Goal: Task Accomplishment & Management: Manage account settings

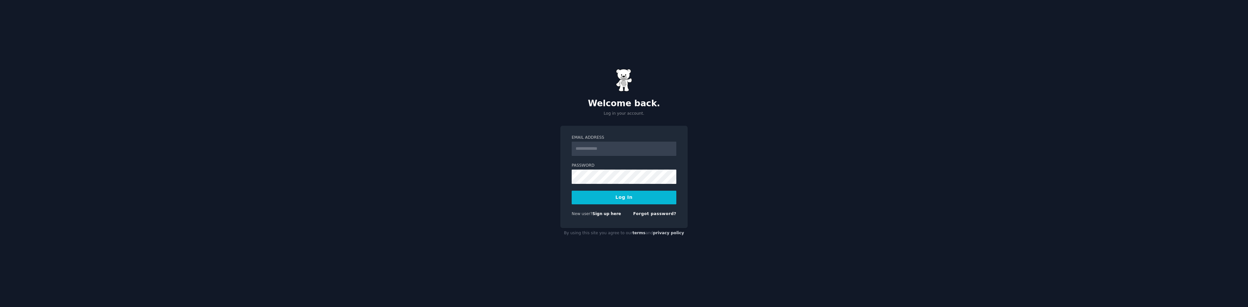
click at [599, 150] on input "Email Address" at bounding box center [624, 149] width 105 height 14
type input "**********"
click at [572, 191] on button "Log In" at bounding box center [624, 198] width 105 height 14
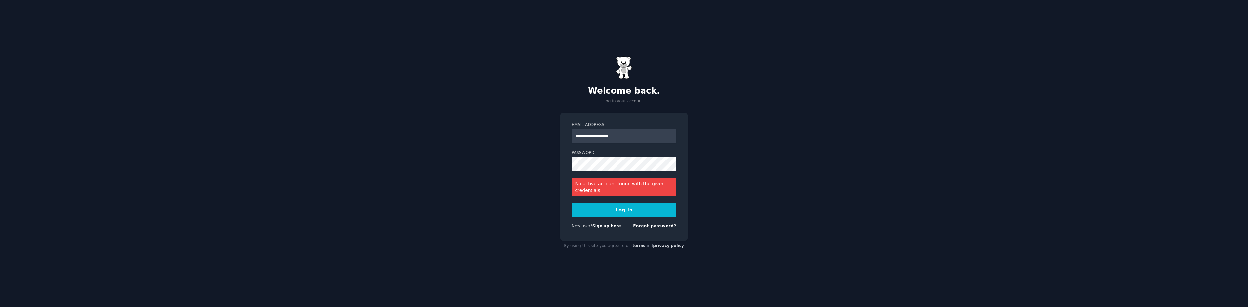
click at [572, 203] on button "Log In" at bounding box center [624, 210] width 105 height 14
click at [653, 227] on link "Forgot password?" at bounding box center [654, 226] width 43 height 5
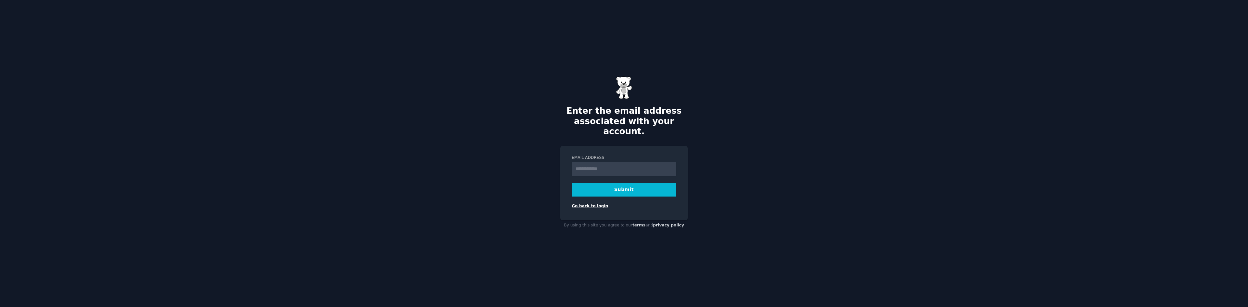
click at [595, 204] on link "Go back to login" at bounding box center [590, 206] width 36 height 5
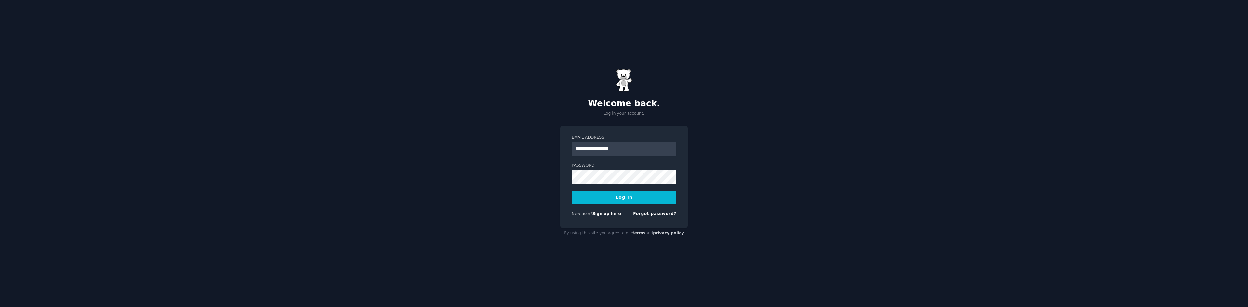
type input "**********"
click at [572, 191] on button "Log In" at bounding box center [624, 198] width 105 height 14
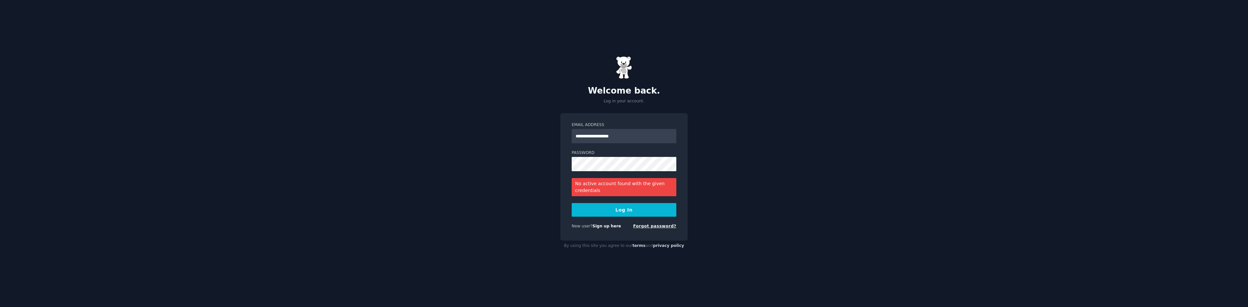
click at [663, 228] on link "Forgot password?" at bounding box center [654, 226] width 43 height 5
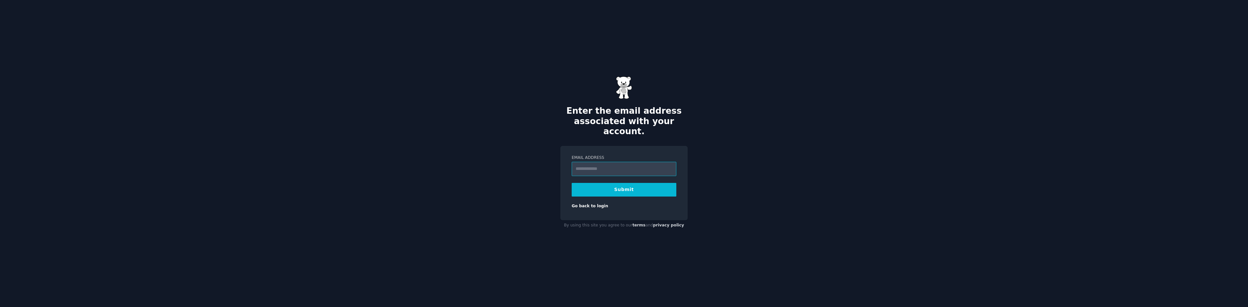
click at [577, 162] on input "Email Address" at bounding box center [624, 169] width 105 height 14
type input "**********"
click at [611, 183] on button "Submit" at bounding box center [624, 190] width 105 height 14
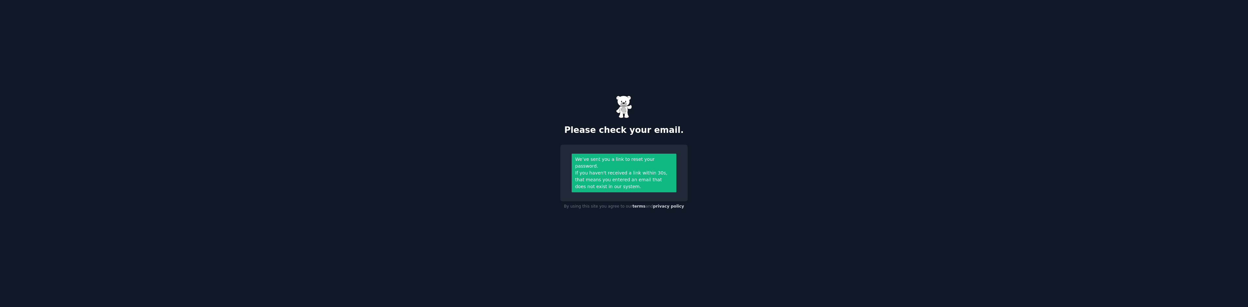
click at [630, 186] on div "If you haven't received a link within 30s, that means you entered an email that…" at bounding box center [624, 180] width 98 height 20
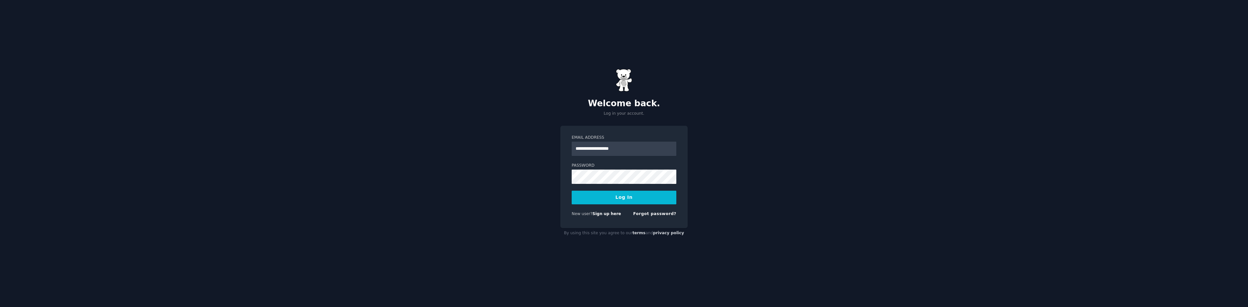
type input "**********"
click at [572, 191] on button "Log In" at bounding box center [624, 198] width 105 height 14
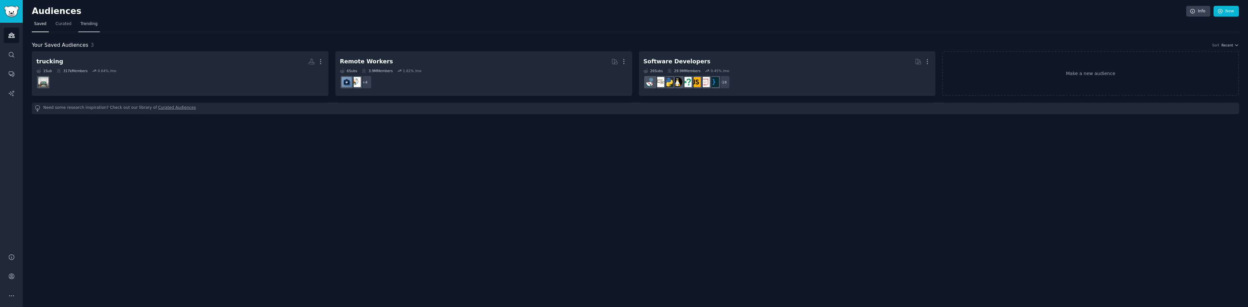
click at [81, 26] on span "Trending" at bounding box center [89, 24] width 17 height 6
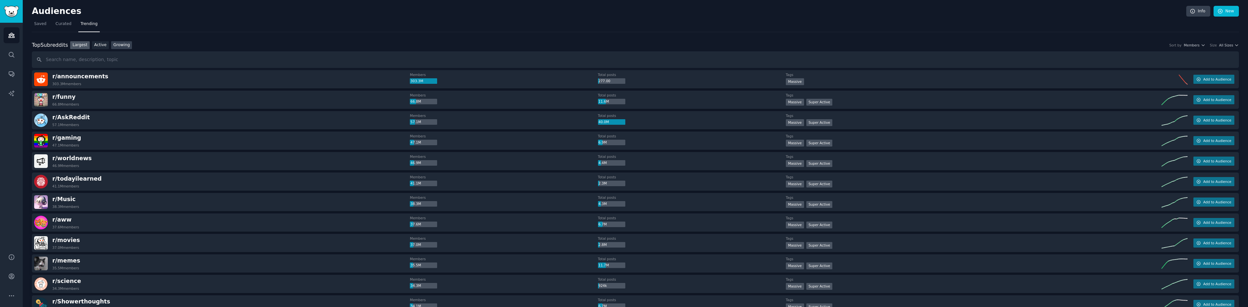
click at [122, 43] on link "Growing" at bounding box center [121, 45] width 21 height 8
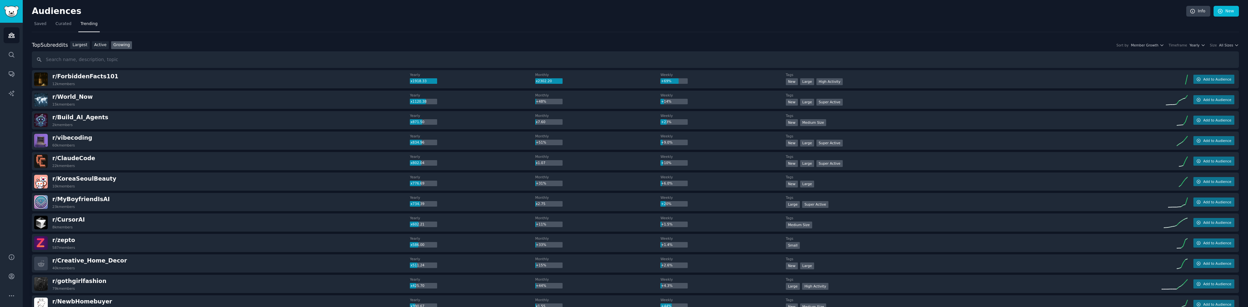
click at [136, 164] on div "r/ ClaudeCode 22k members" at bounding box center [222, 161] width 376 height 14
click at [82, 158] on span "r/ ClaudeCode" at bounding box center [73, 158] width 43 height 7
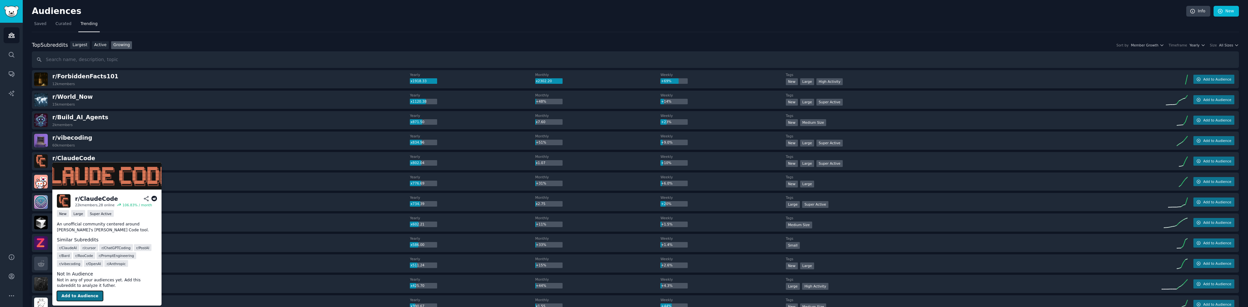
click at [76, 298] on button "Add to Audience" at bounding box center [80, 296] width 46 height 10
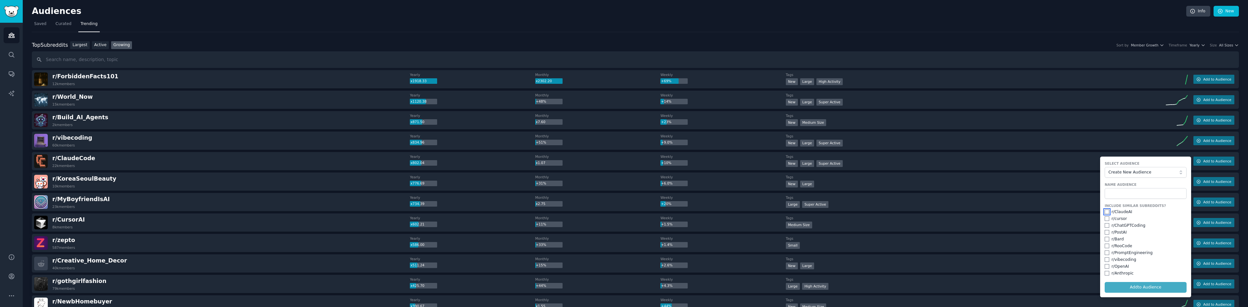
click at [1105, 210] on input "checkbox" at bounding box center [1107, 212] width 5 height 5
checkbox input "true"
click at [1105, 222] on div "Include Similar Subreddits? r/ ClaudeAI r/ cursor r/ ChatGPTCoding r/ PostAI r/…" at bounding box center [1146, 239] width 82 height 73
click at [1105, 216] on input "checkbox" at bounding box center [1107, 218] width 5 height 5
checkbox input "true"
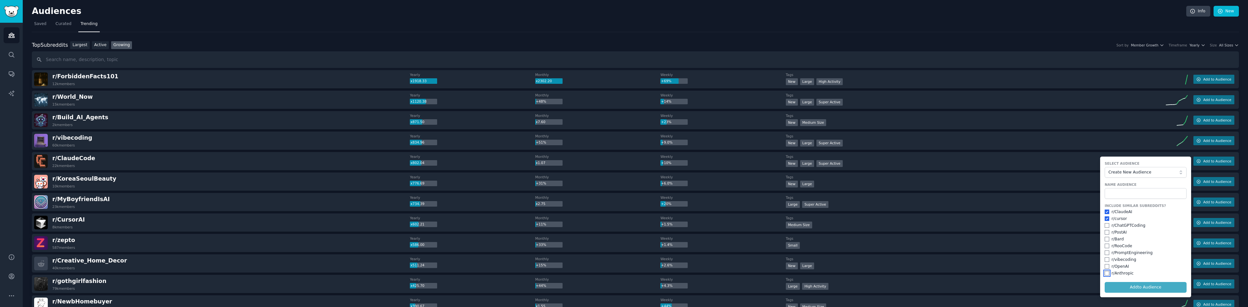
click at [1107, 275] on input "checkbox" at bounding box center [1107, 273] width 5 height 5
checkbox input "true"
click at [1128, 289] on form "Select Audience Create New Audience Name Audience Include Similar Subreddits? r…" at bounding box center [1145, 227] width 91 height 141
click at [1132, 175] on span "Create New Audience" at bounding box center [1143, 173] width 71 height 6
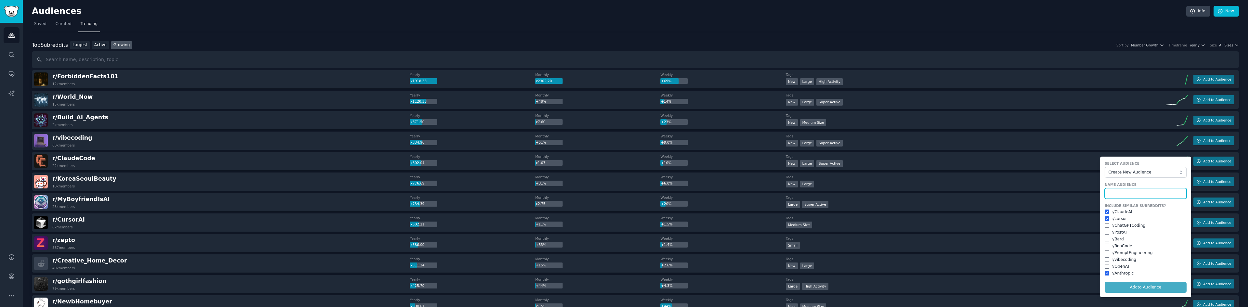
click at [1132, 191] on input "text" at bounding box center [1146, 193] width 82 height 11
type input "Vibe Coding"
click at [1105, 282] on button "Add to Audience" at bounding box center [1146, 287] width 82 height 11
checkbox input "false"
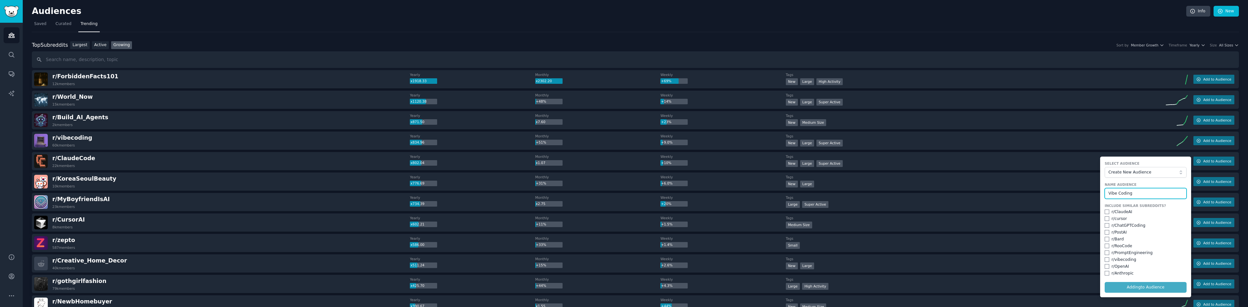
checkbox input "false"
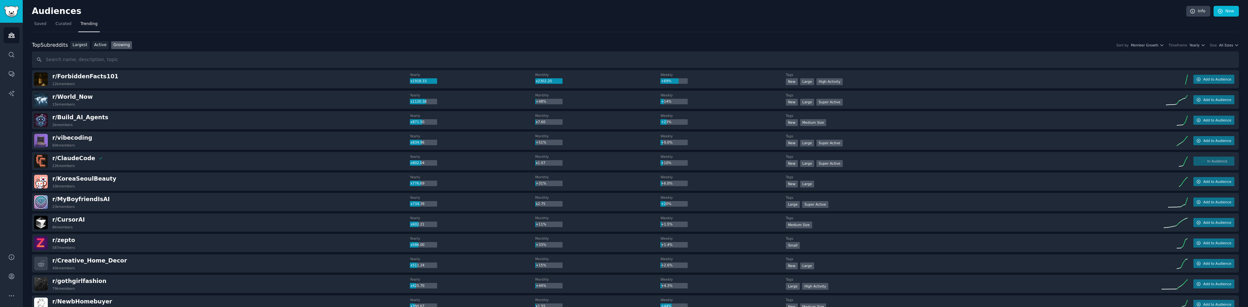
click at [113, 44] on link "Growing" at bounding box center [121, 45] width 21 height 8
click at [1221, 43] on span "All Sizes" at bounding box center [1226, 45] width 14 height 5
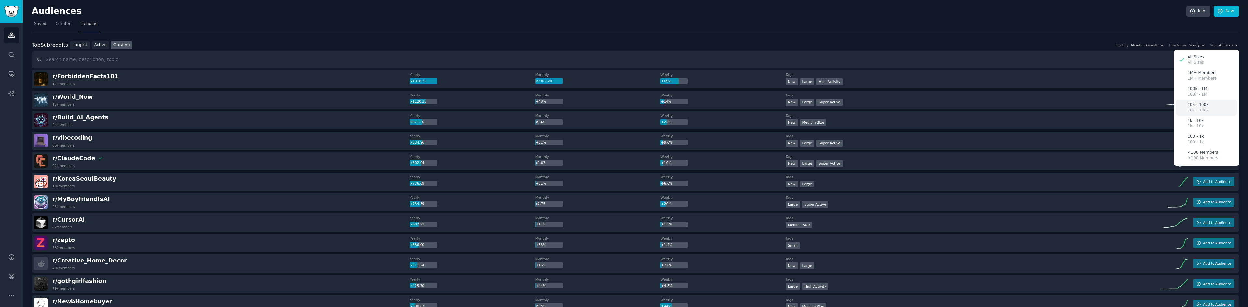
click at [1209, 108] on div "10k - 100k 10k - 100k" at bounding box center [1206, 108] width 60 height 16
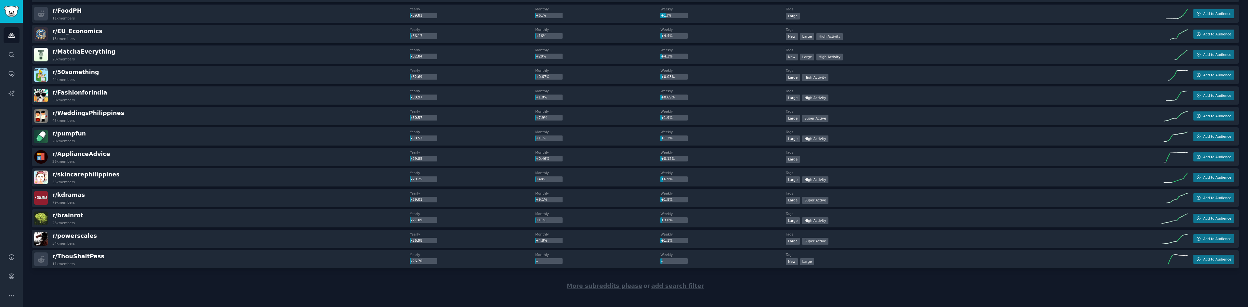
scroll to position [829, 0]
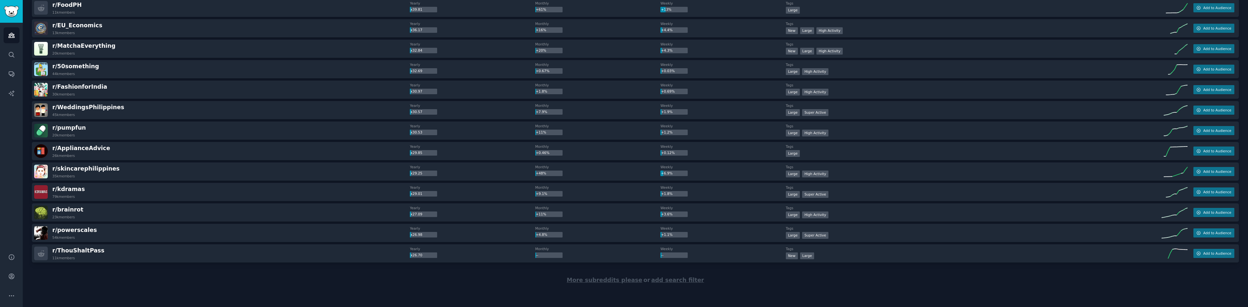
click at [594, 282] on span "More subreddits please" at bounding box center [604, 280] width 75 height 7
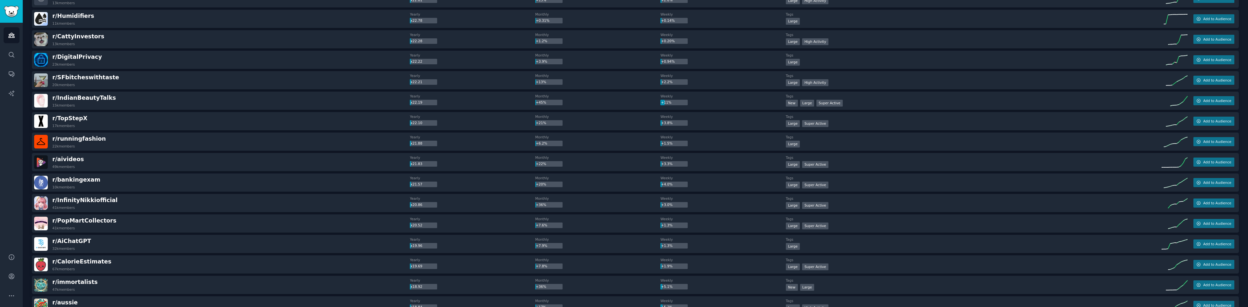
scroll to position [1219, 0]
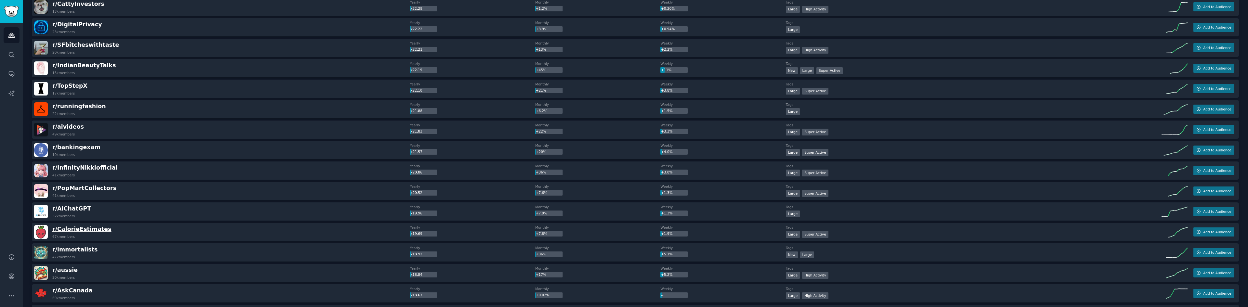
click at [74, 228] on span "r/ CalorieEstimates" at bounding box center [81, 229] width 59 height 7
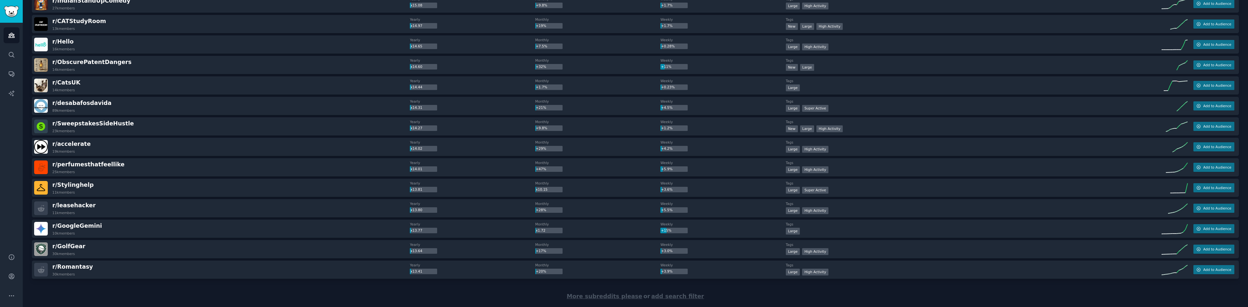
scroll to position [1853, 0]
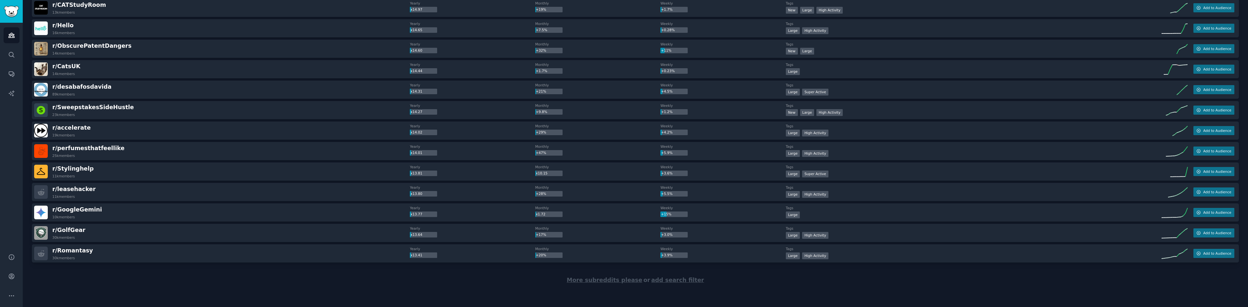
click at [608, 281] on span "More subreddits please" at bounding box center [604, 280] width 75 height 7
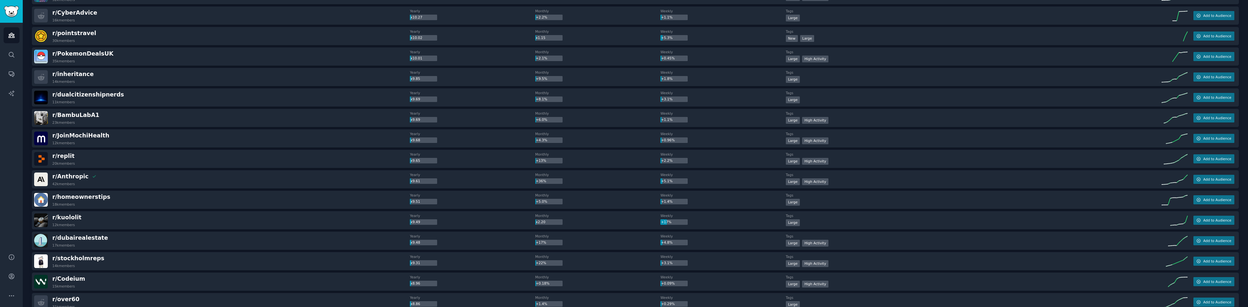
scroll to position [2860, 0]
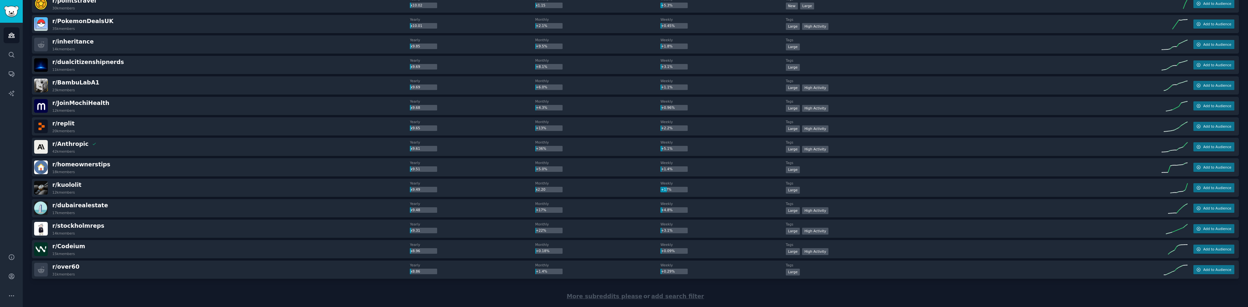
click at [600, 295] on span "More subreddits please" at bounding box center [604, 296] width 75 height 7
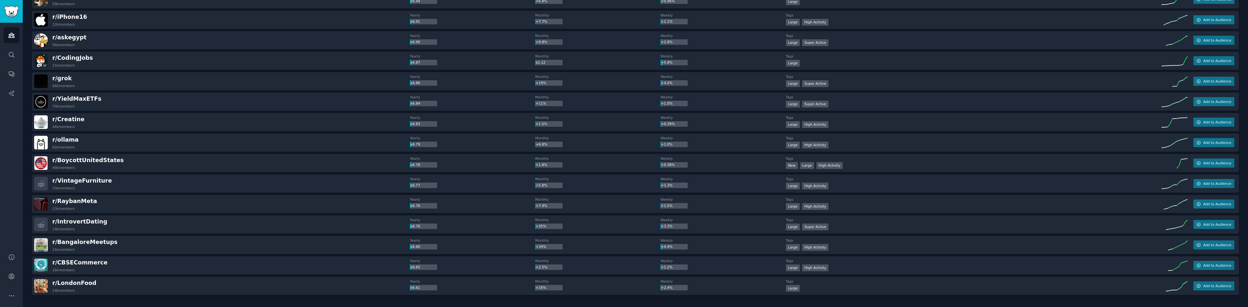
scroll to position [3900, 0]
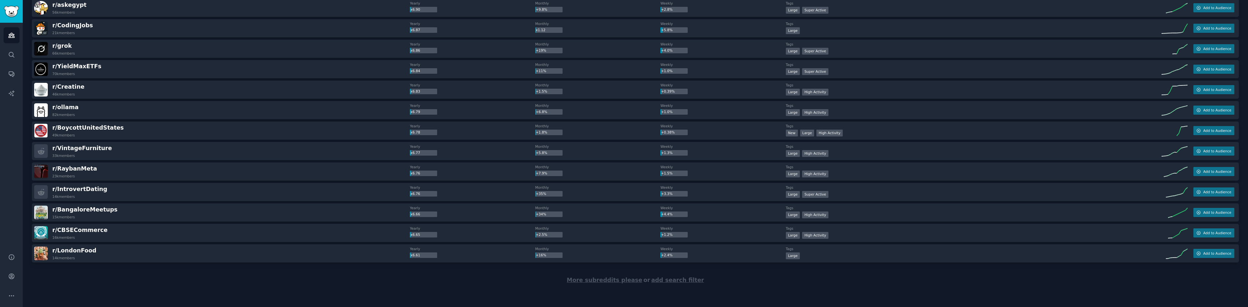
click at [595, 281] on span "More subreddits please" at bounding box center [604, 280] width 75 height 7
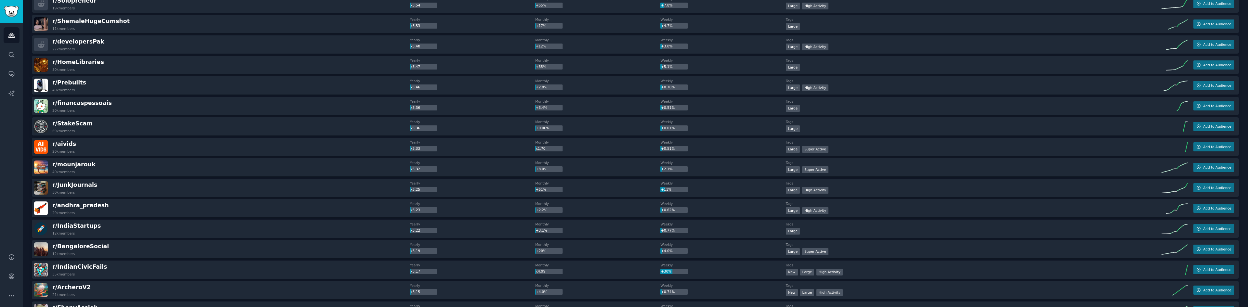
scroll to position [4908, 0]
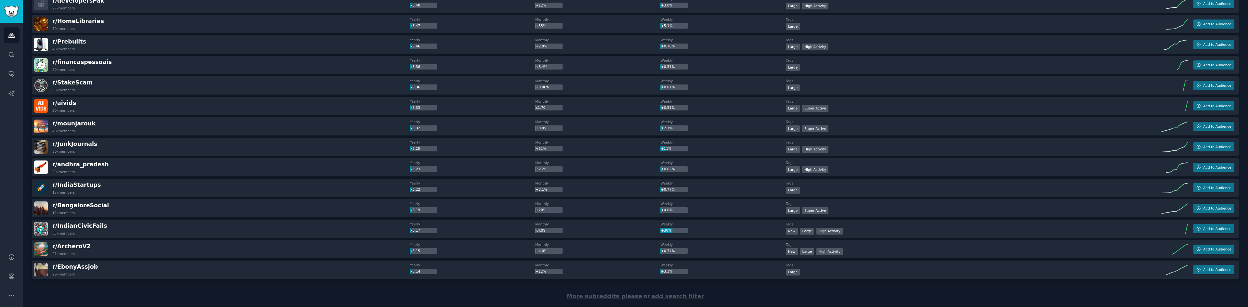
click at [613, 297] on span "More subreddits please" at bounding box center [604, 296] width 75 height 7
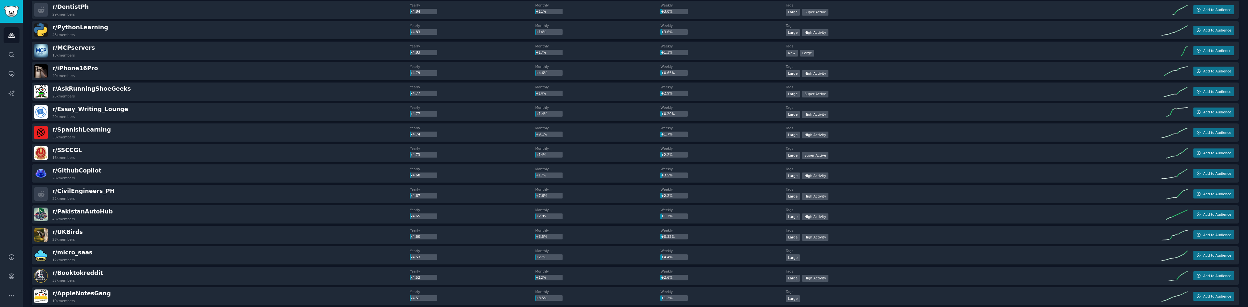
scroll to position [5543, 0]
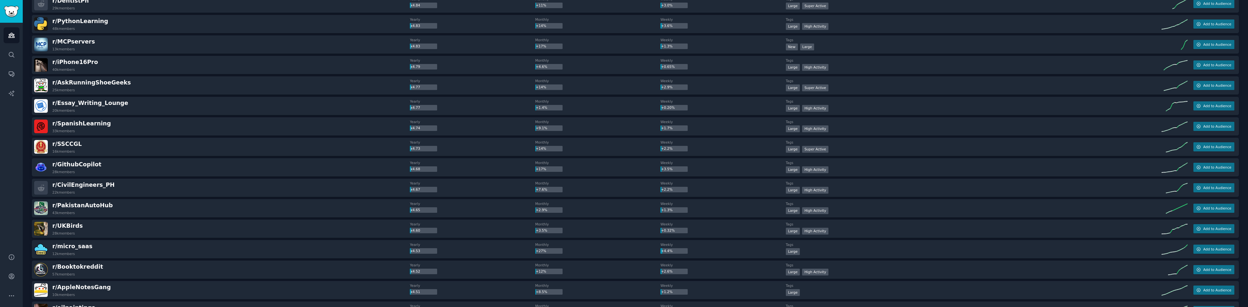
click at [85, 247] on div "r/ micro_saas 12k members" at bounding box center [222, 249] width 376 height 14
click at [68, 248] on span "r/ micro_saas" at bounding box center [72, 246] width 40 height 7
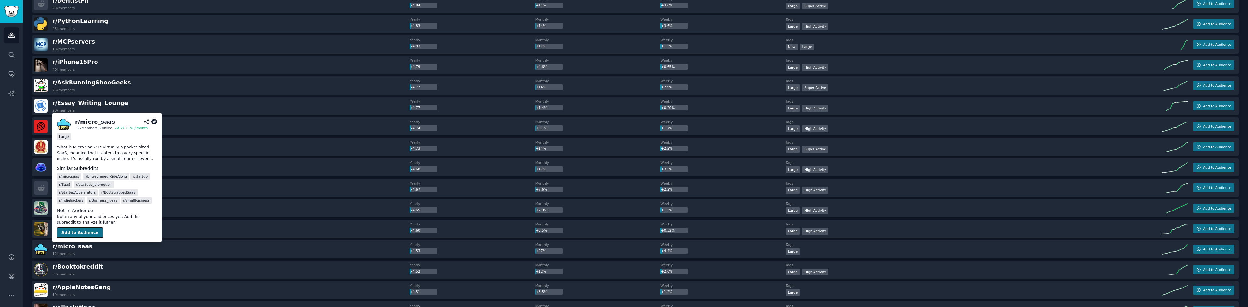
click at [79, 232] on button "Add to Audience" at bounding box center [80, 233] width 46 height 10
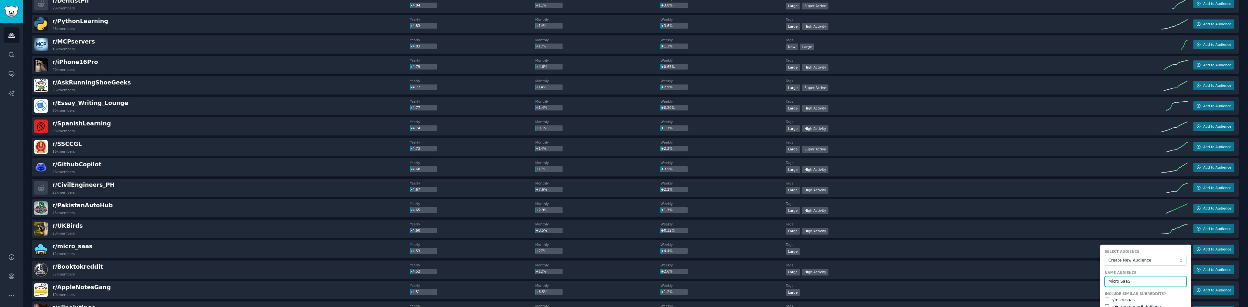
type input "Micro SaaS"
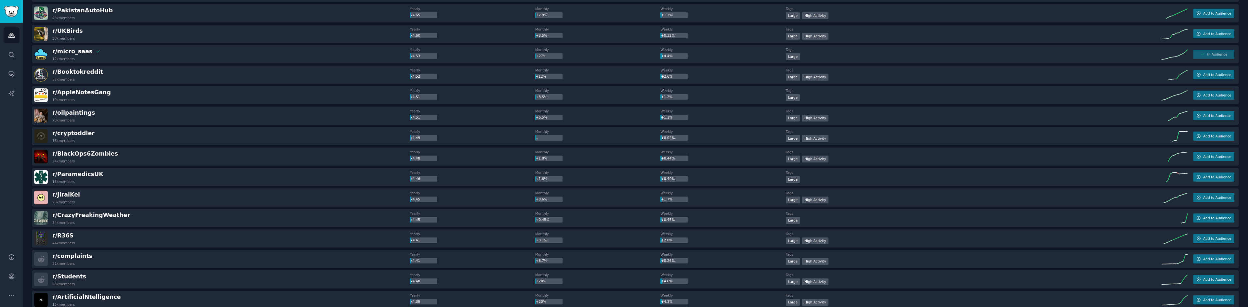
scroll to position [5770, 0]
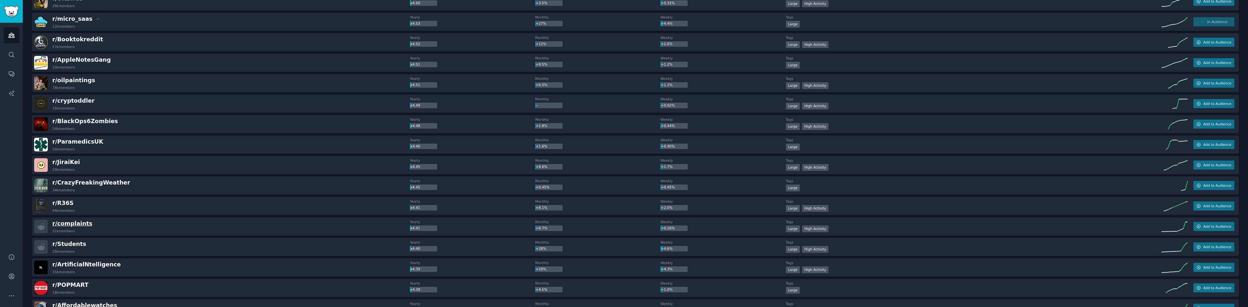
click at [78, 225] on span "r/ complaints" at bounding box center [72, 223] width 40 height 7
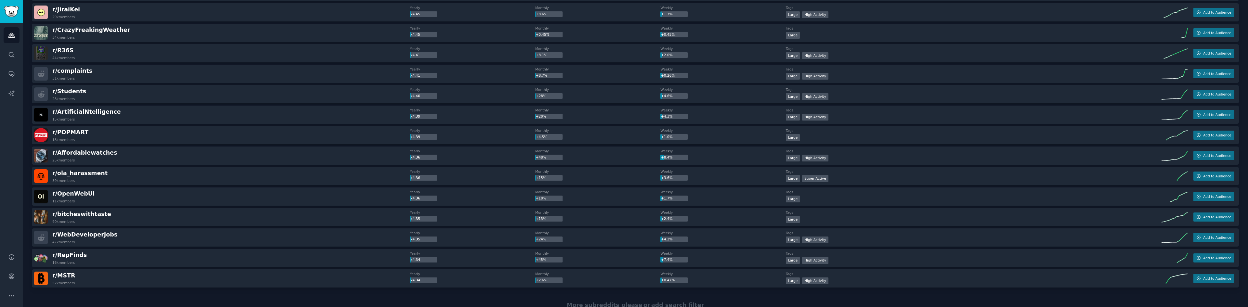
scroll to position [5933, 0]
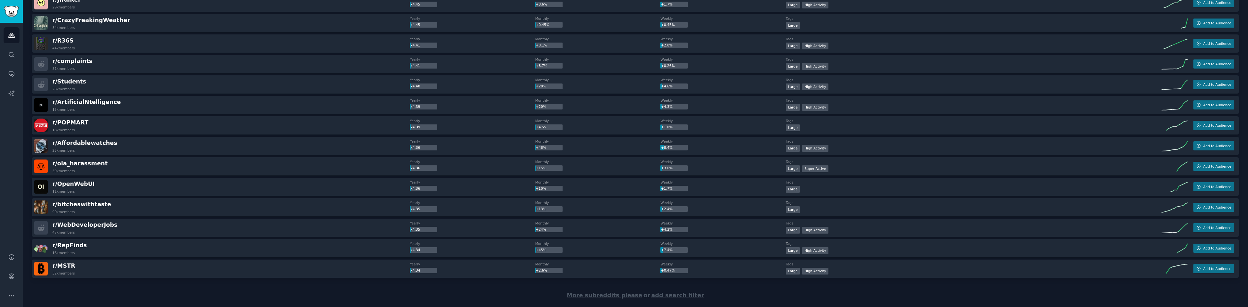
click at [585, 297] on span "More subreddits please" at bounding box center [604, 295] width 75 height 7
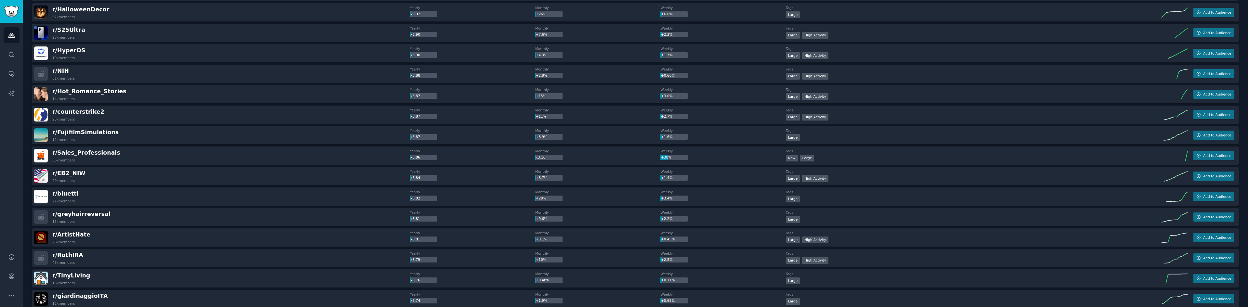
scroll to position [6842, 0]
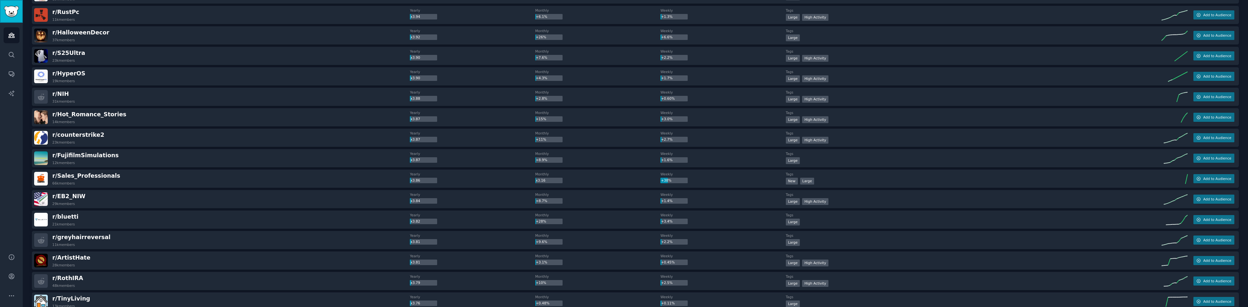
click at [12, 11] on img "Sidebar" at bounding box center [11, 11] width 15 height 11
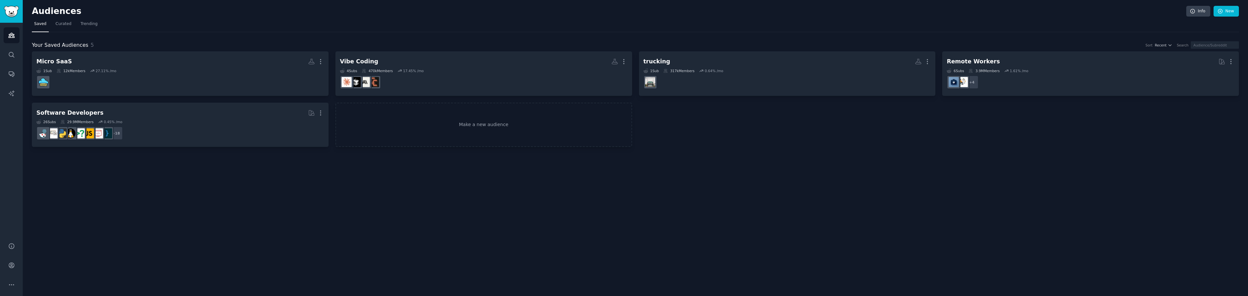
click at [126, 187] on div "Audiences Info New Saved Curated Trending Your Saved Audiences 5 Sort Recent Se…" at bounding box center [635, 148] width 1225 height 296
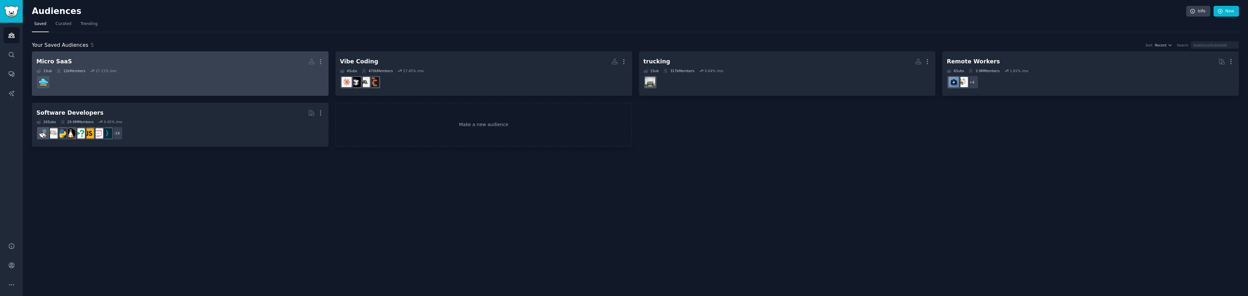
click at [143, 81] on dd at bounding box center [180, 82] width 288 height 18
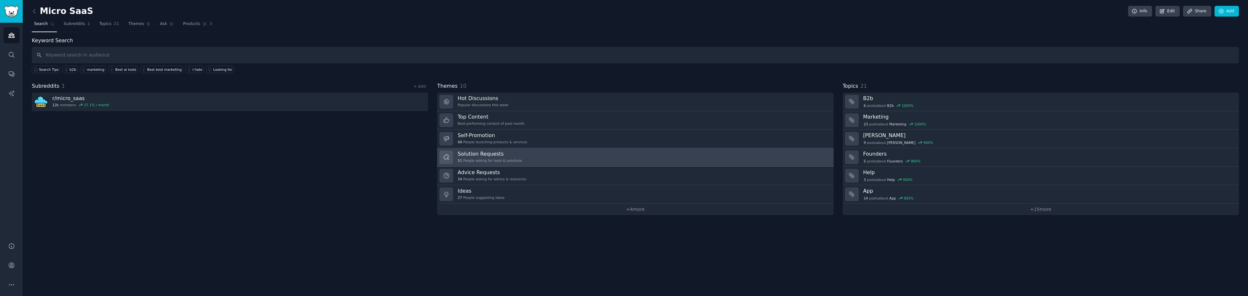
click at [491, 157] on h3 "Solution Requests" at bounding box center [490, 153] width 64 height 7
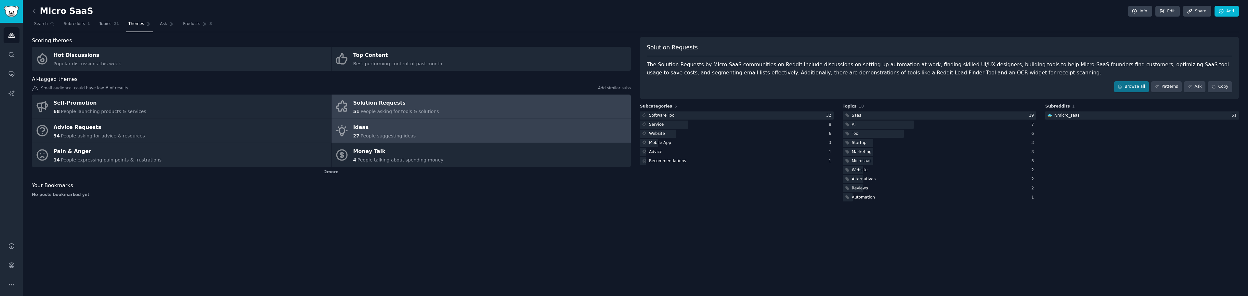
click at [417, 130] on link "Ideas 27 People suggesting ideas" at bounding box center [481, 131] width 299 height 24
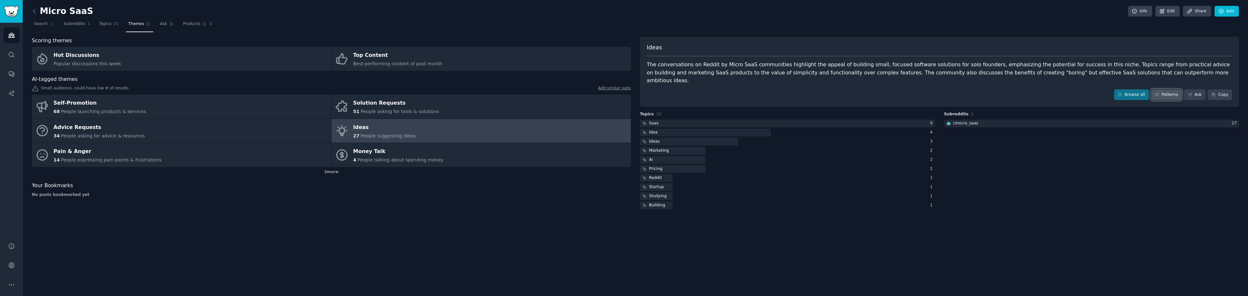
click at [1178, 89] on link "Patterns" at bounding box center [1166, 94] width 31 height 11
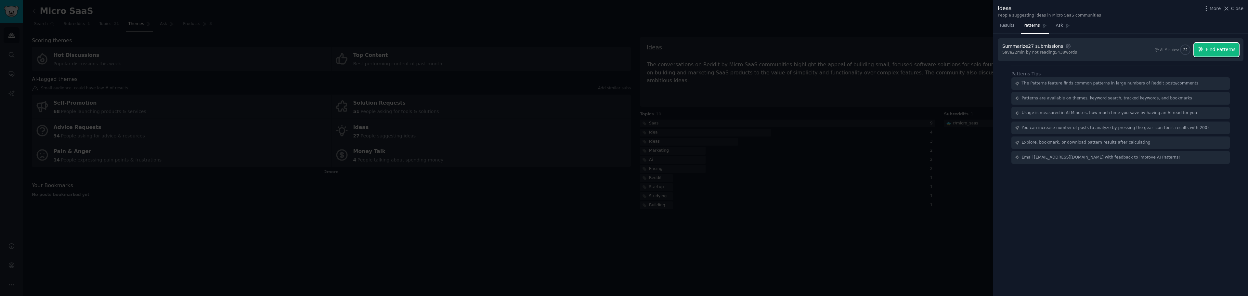
click at [1202, 54] on button "Find Patterns" at bounding box center [1216, 50] width 45 height 14
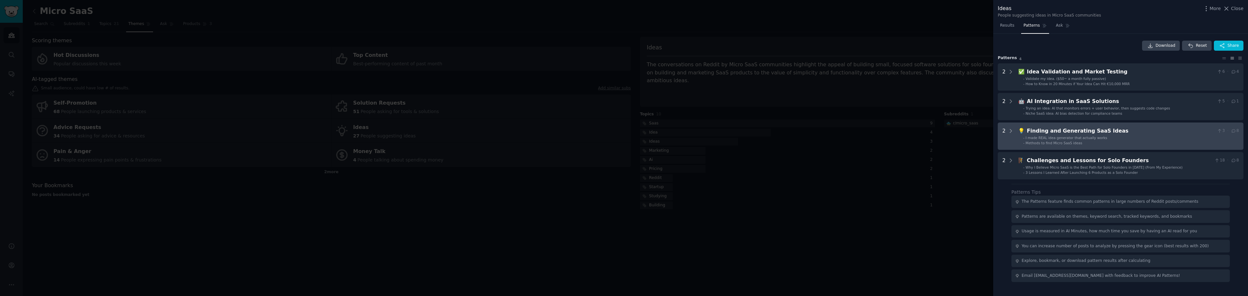
click at [1069, 138] on span "I made REAL idea generator that actually works" at bounding box center [1067, 138] width 82 height 4
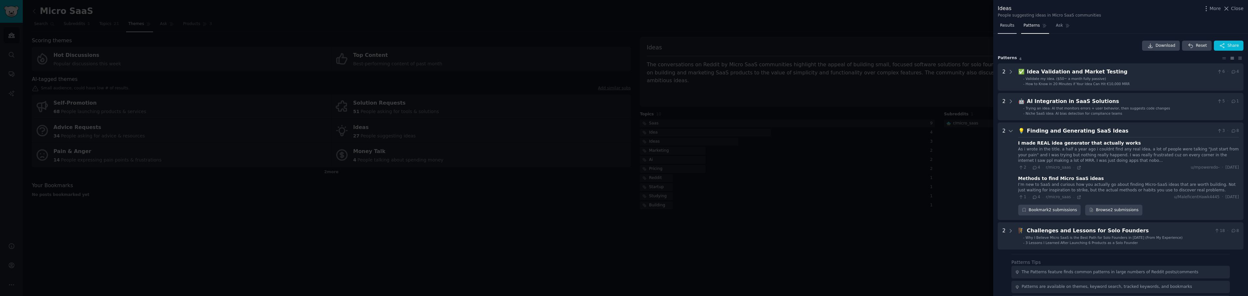
click at [1006, 27] on span "Results" at bounding box center [1007, 26] width 14 height 6
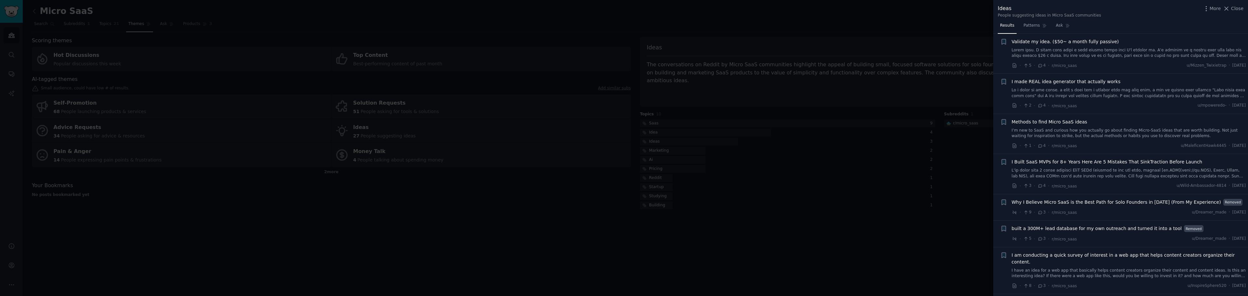
scroll to position [163, 0]
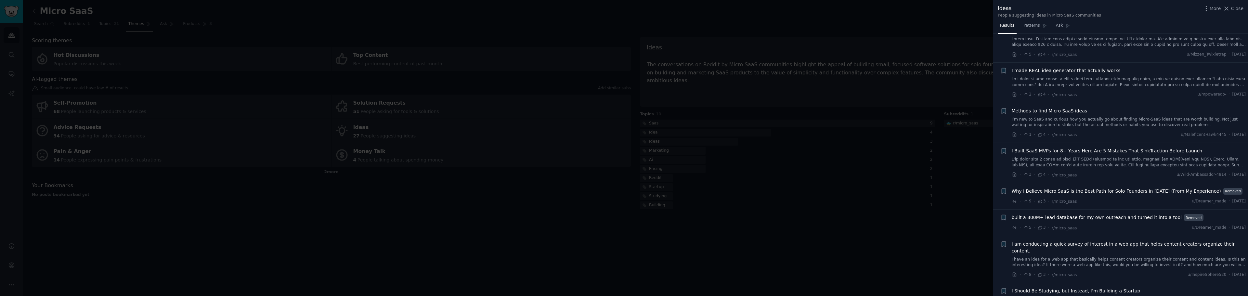
click at [1031, 150] on span "I Built SaaS MVPs for 8+ Years Here Are 5 Mistakes That SinkTraction Before Lau…" at bounding box center [1107, 151] width 191 height 7
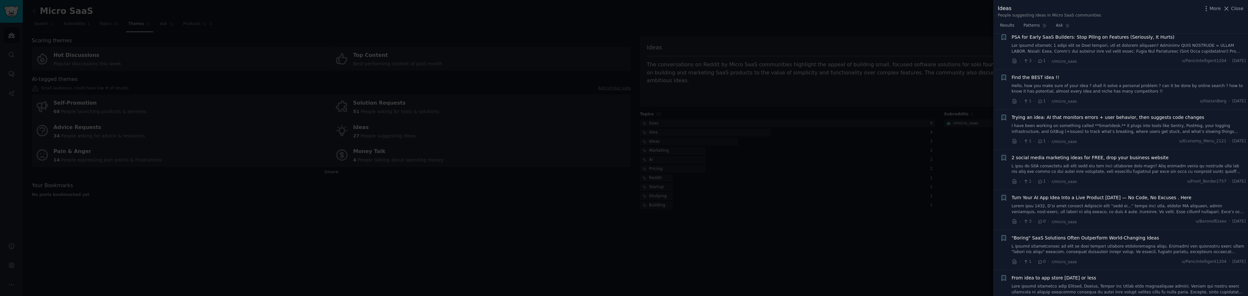
scroll to position [573, 0]
click at [397, 180] on div at bounding box center [624, 148] width 1248 height 296
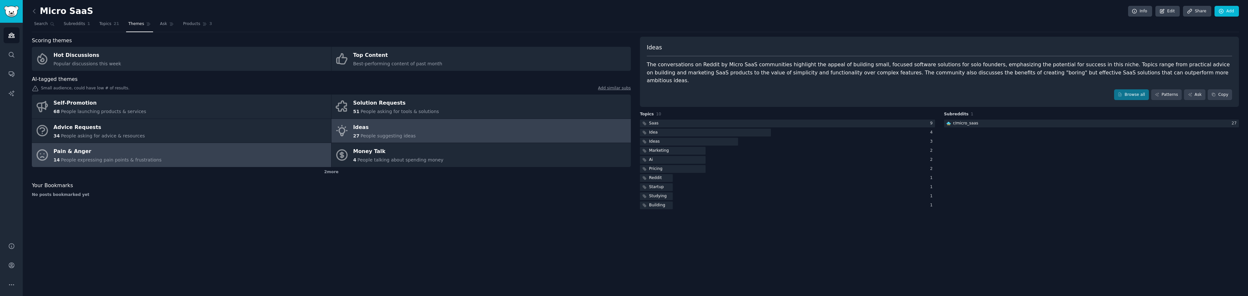
click at [172, 165] on link "Pain & Anger 14 People expressing pain points & frustrations" at bounding box center [181, 155] width 299 height 24
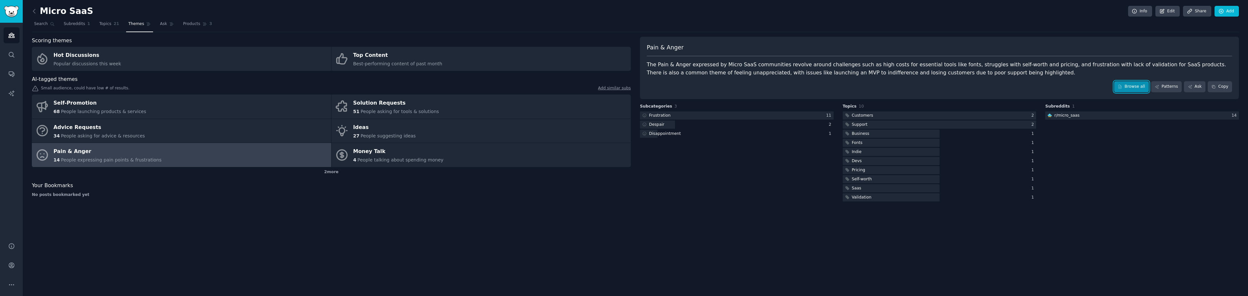
click at [1139, 89] on link "Browse all" at bounding box center [1131, 86] width 35 height 11
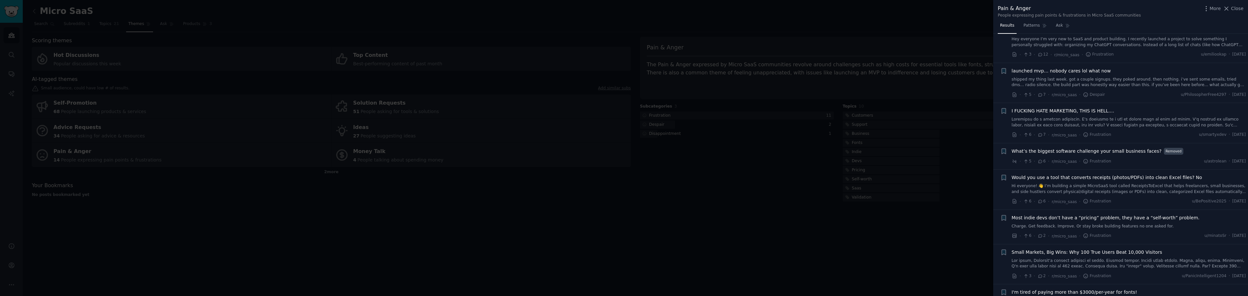
scroll to position [33, 0]
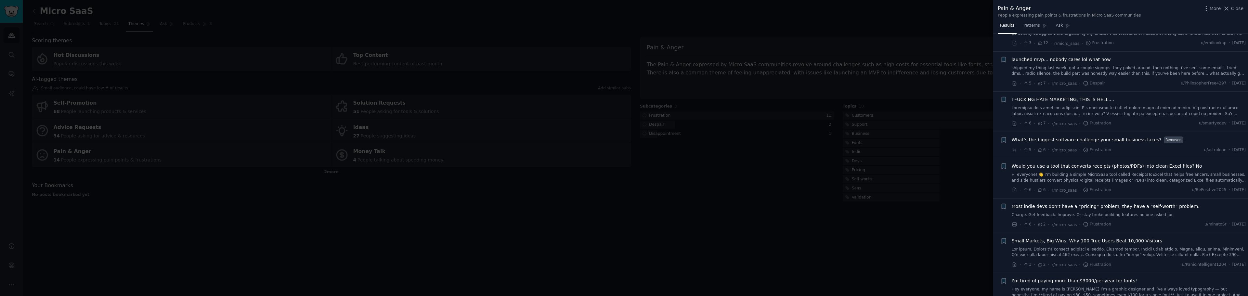
click at [1078, 174] on link "Hi everyone! 👋 I’m building a simple MicroSaaS tool called ReceiptsToExcel that…" at bounding box center [1129, 177] width 234 height 11
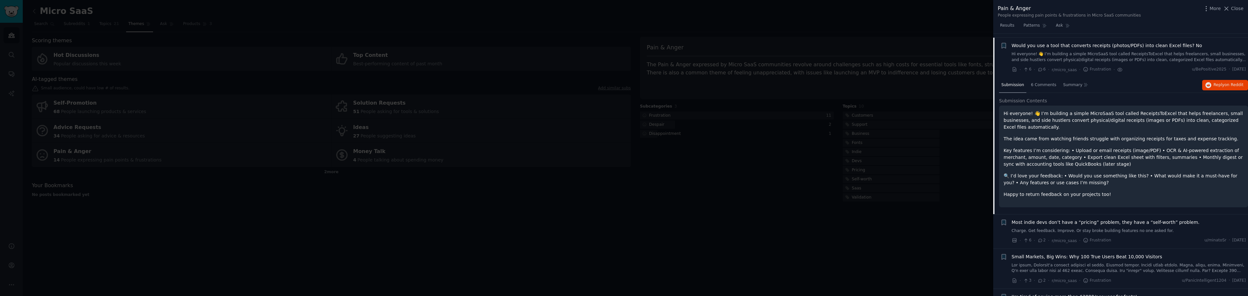
scroll to position [157, 0]
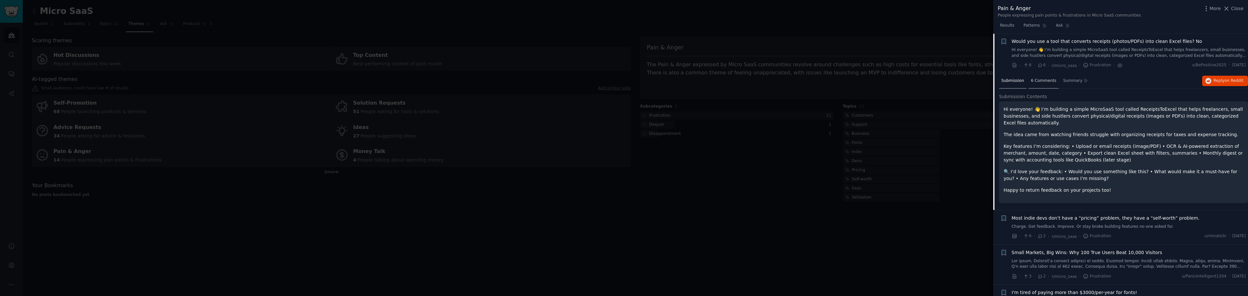
click at [1042, 81] on span "6 Comments" at bounding box center [1043, 81] width 25 height 6
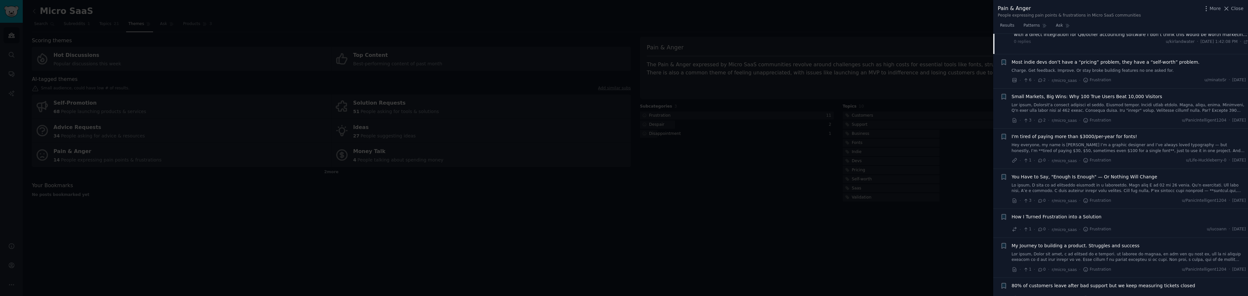
scroll to position [320, 0]
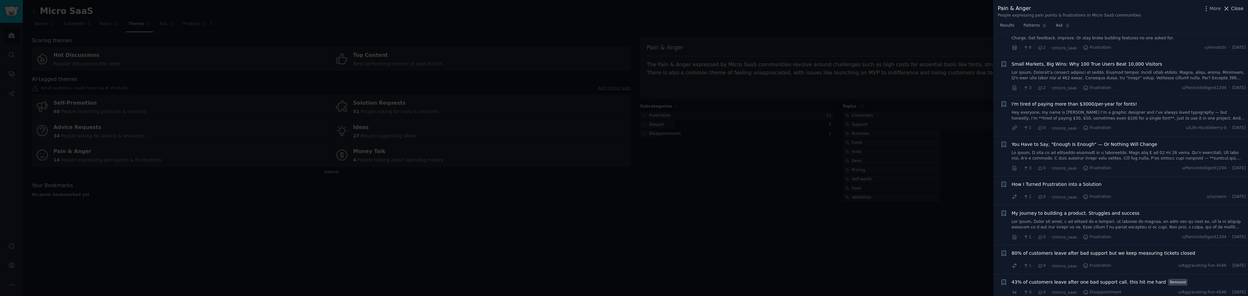
click at [1227, 7] on icon at bounding box center [1227, 9] width 4 height 4
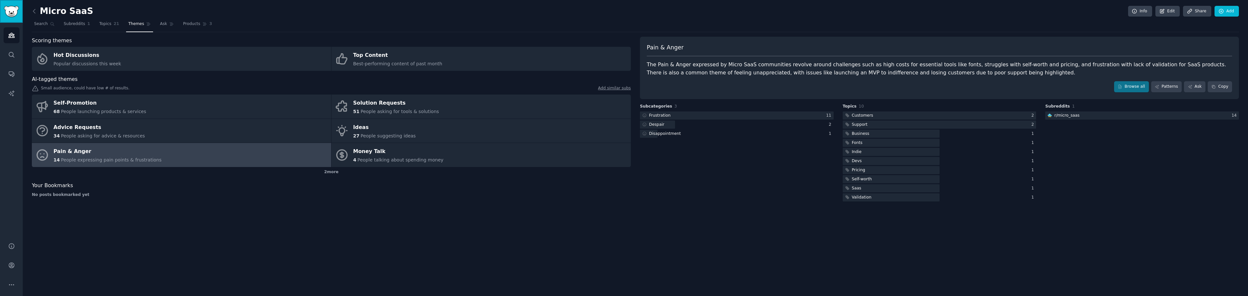
click at [12, 13] on img "Sidebar" at bounding box center [11, 11] width 15 height 11
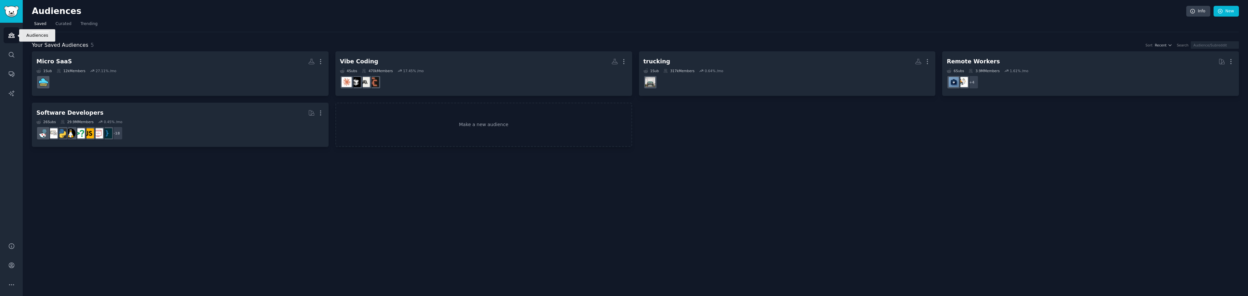
click at [16, 35] on link "Audiences" at bounding box center [12, 35] width 16 height 16
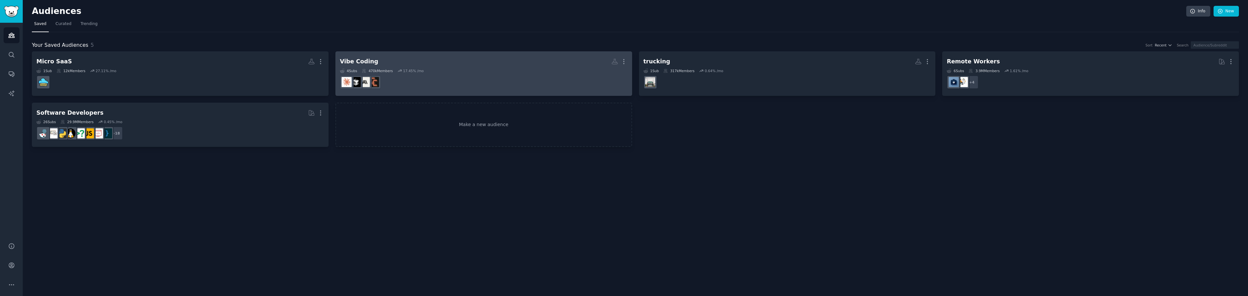
click at [430, 66] on h2 "Vibe Coding More" at bounding box center [484, 61] width 288 height 11
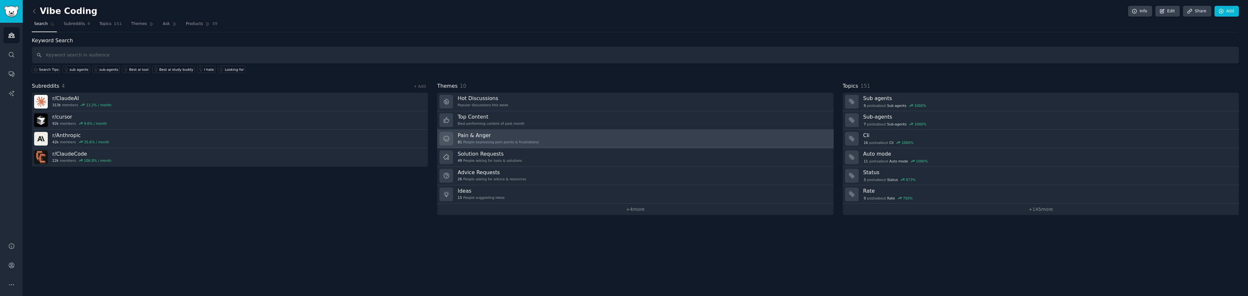
click at [479, 139] on div "Pain & Anger 81 People expressing pain points & frustrations" at bounding box center [498, 139] width 81 height 14
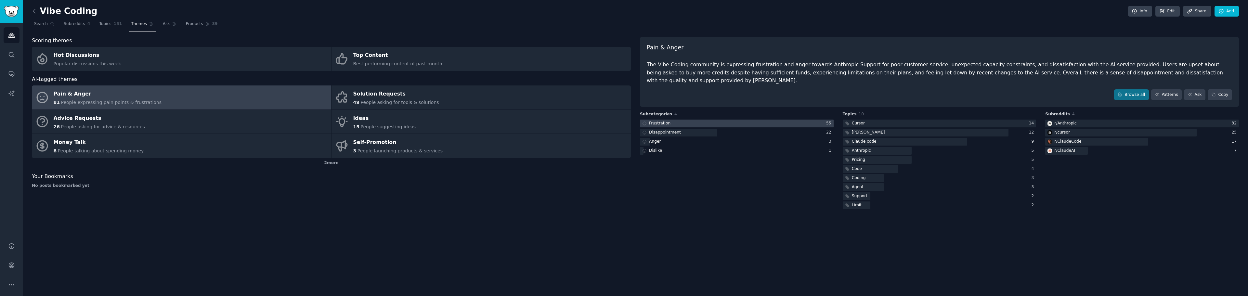
click at [757, 120] on div at bounding box center [737, 124] width 194 height 8
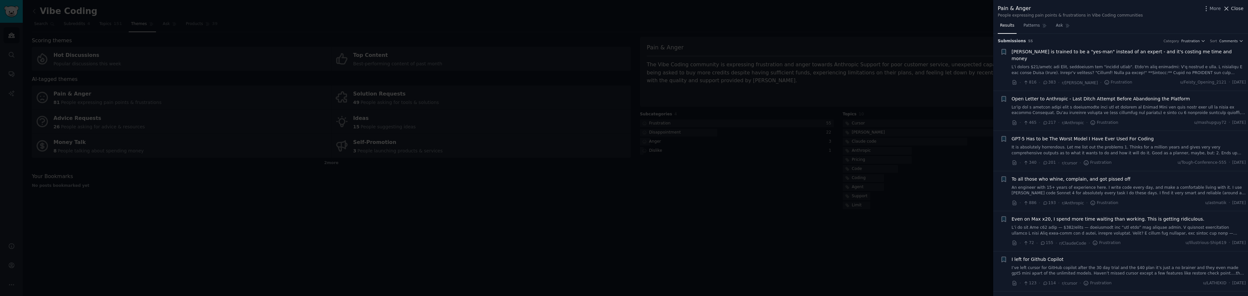
click at [1234, 8] on span "Close" at bounding box center [1237, 8] width 12 height 7
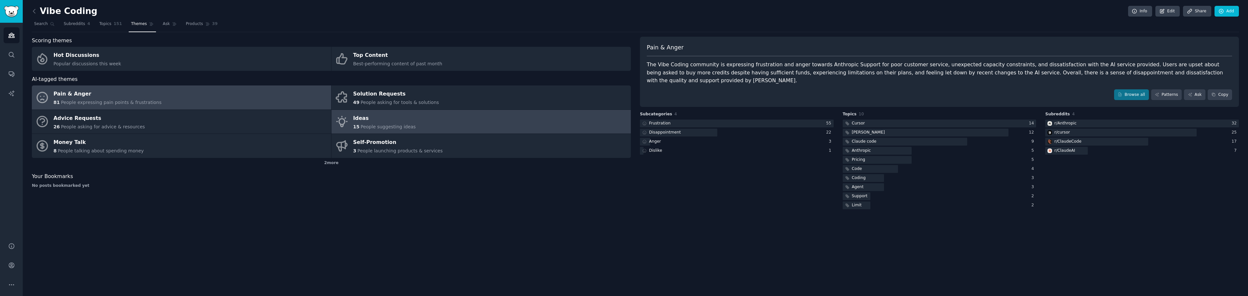
click at [437, 118] on link "Ideas 15 People suggesting ideas" at bounding box center [481, 122] width 299 height 24
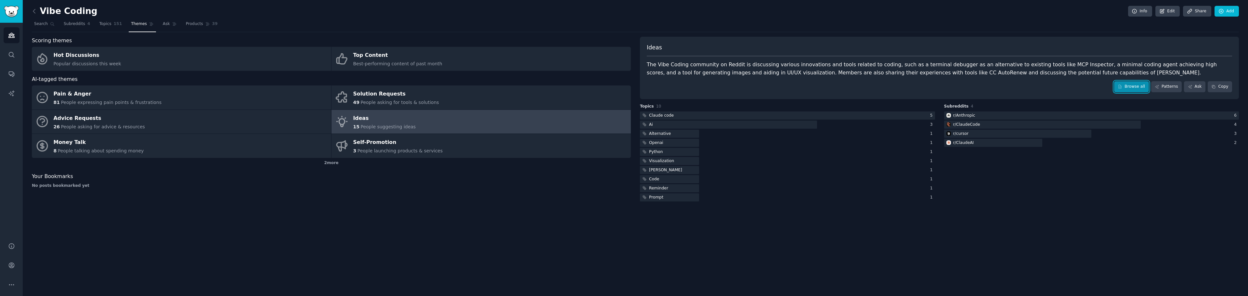
click at [1133, 86] on link "Browse all" at bounding box center [1131, 86] width 35 height 11
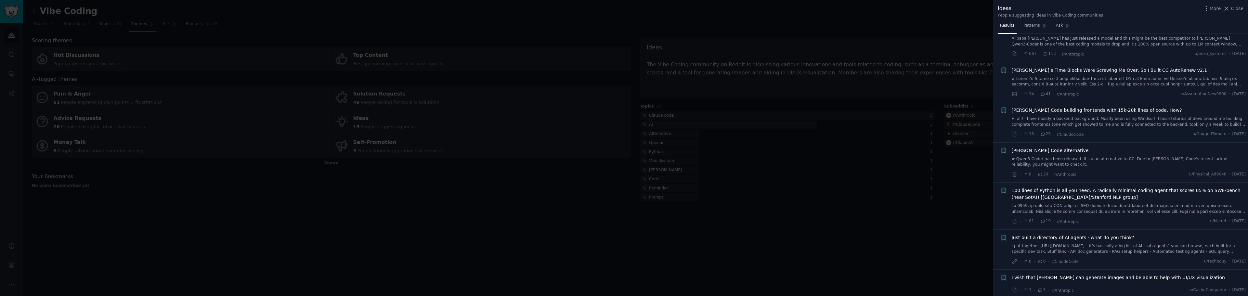
scroll to position [65, 0]
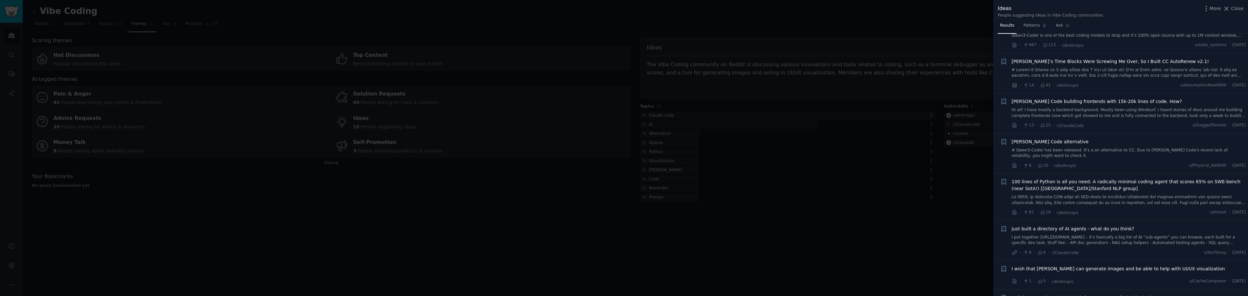
click at [993, 141] on div at bounding box center [624, 148] width 1248 height 296
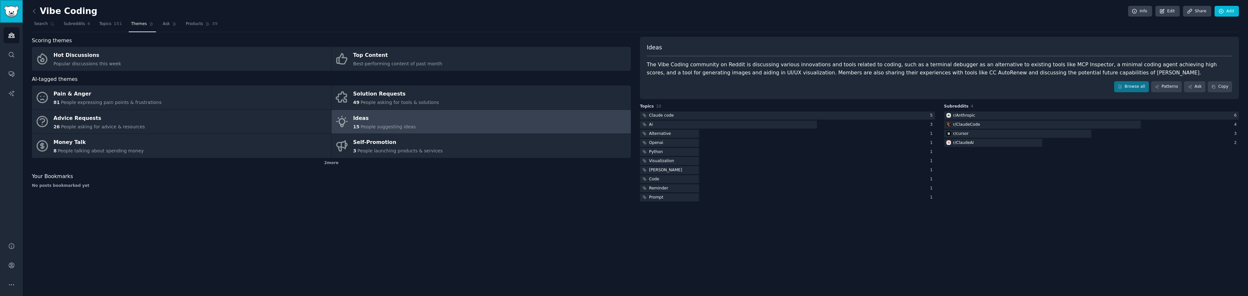
click at [6, 8] on img "Sidebar" at bounding box center [11, 11] width 15 height 11
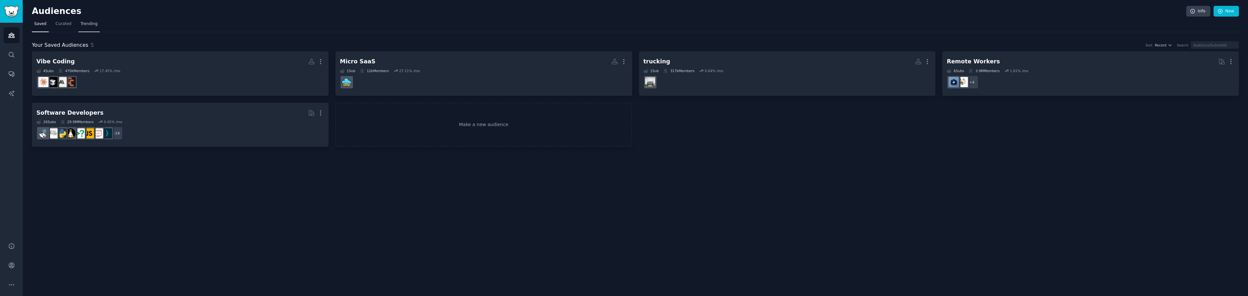
click at [86, 29] on link "Trending" at bounding box center [88, 25] width 21 height 13
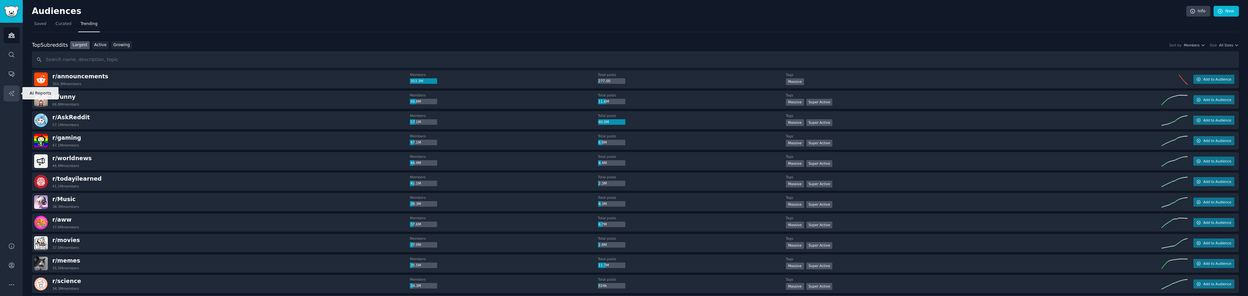
click at [14, 92] on icon "Sidebar" at bounding box center [11, 93] width 7 height 7
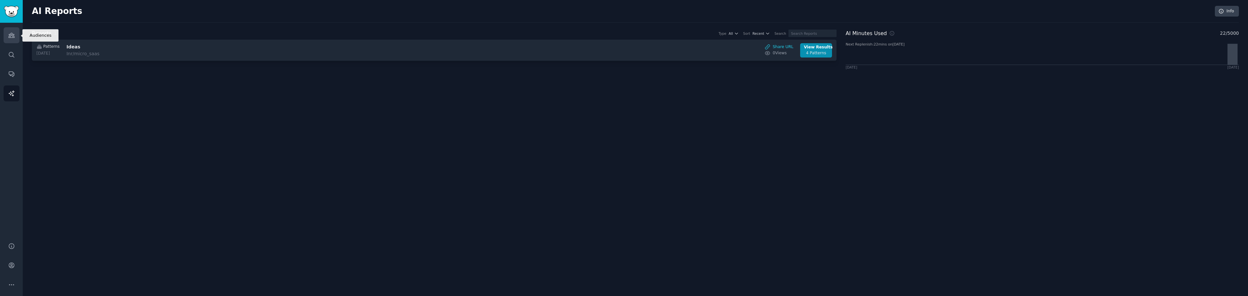
click at [13, 39] on link "Audiences" at bounding box center [12, 35] width 16 height 16
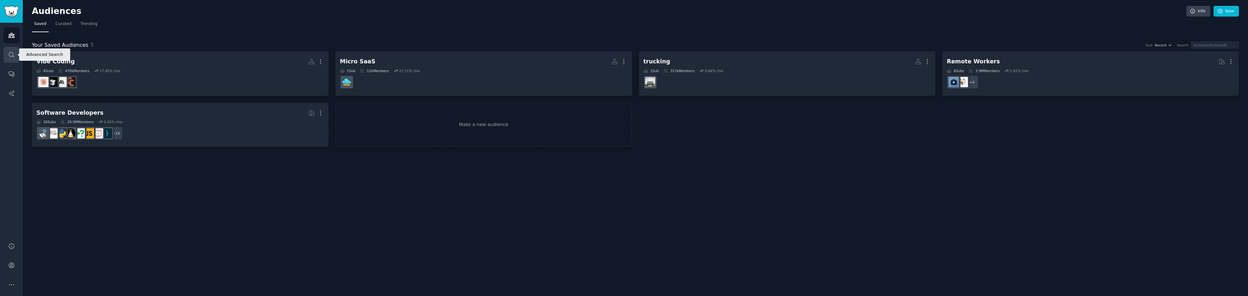
click at [11, 53] on icon "Sidebar" at bounding box center [11, 54] width 7 height 7
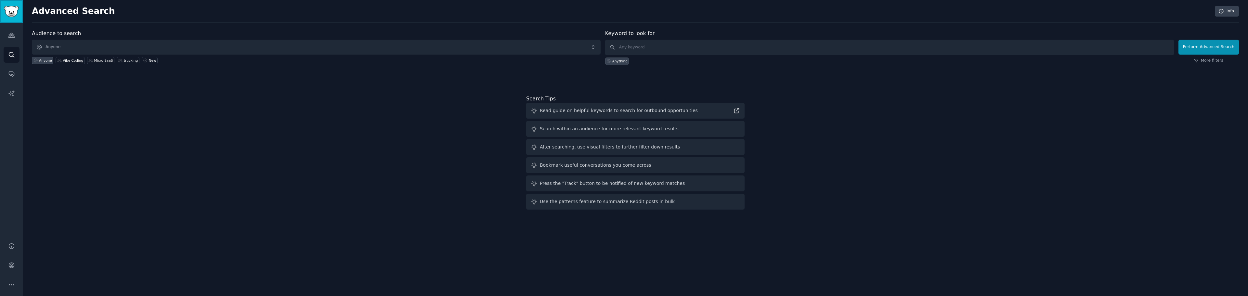
click at [12, 12] on img "Sidebar" at bounding box center [11, 11] width 15 height 11
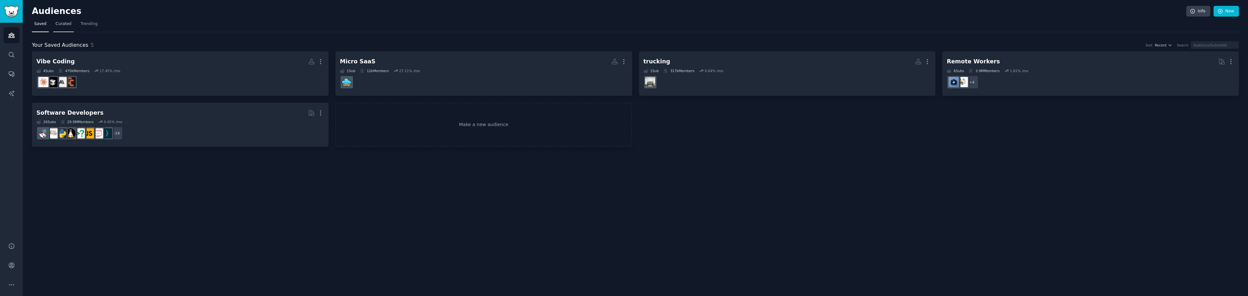
click at [63, 25] on span "Curated" at bounding box center [64, 24] width 16 height 6
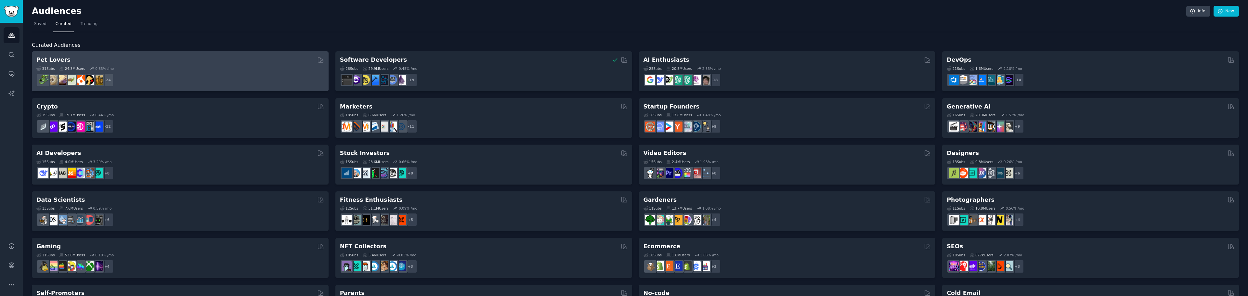
click at [116, 70] on div "31 Sub s 24.3M Users 0.83 % /mo" at bounding box center [180, 68] width 288 height 5
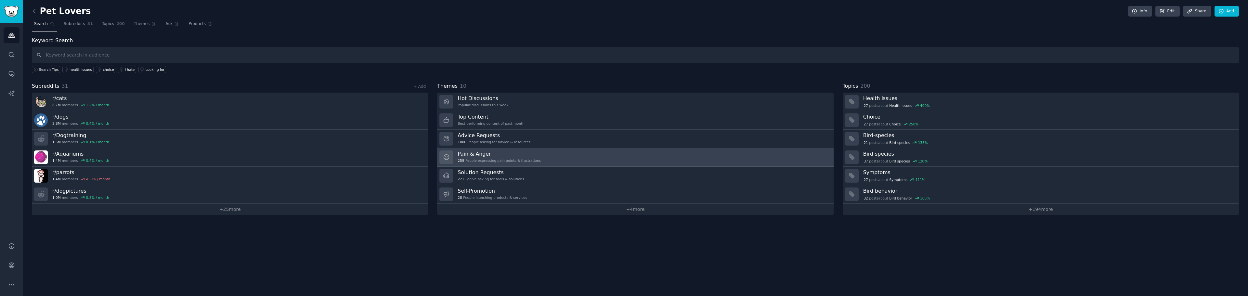
click at [479, 161] on div "259 People expressing pain points & frustrations" at bounding box center [499, 160] width 83 height 5
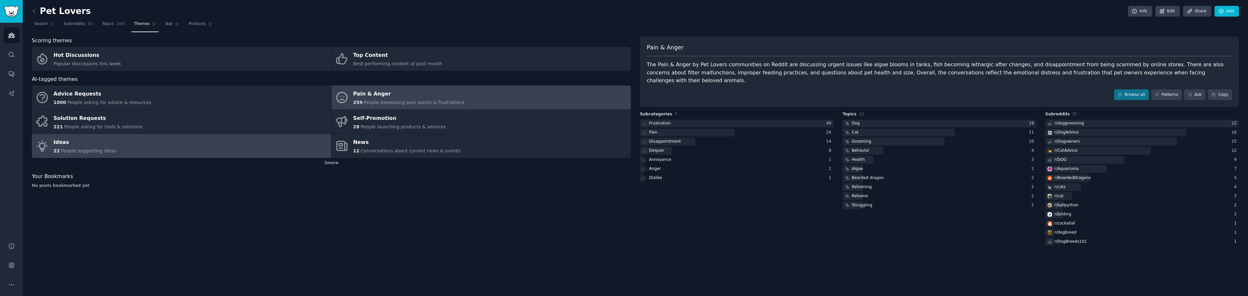
click at [189, 145] on link "Ideas 22 People suggesting ideas" at bounding box center [181, 146] width 299 height 24
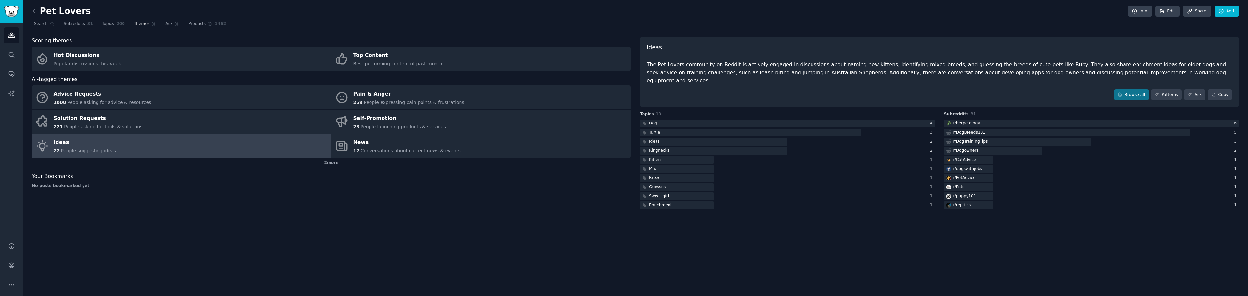
click at [1117, 89] on div "Browse all Patterns Ask Copy" at bounding box center [939, 94] width 585 height 11
click at [1165, 89] on link "Patterns" at bounding box center [1166, 94] width 31 height 11
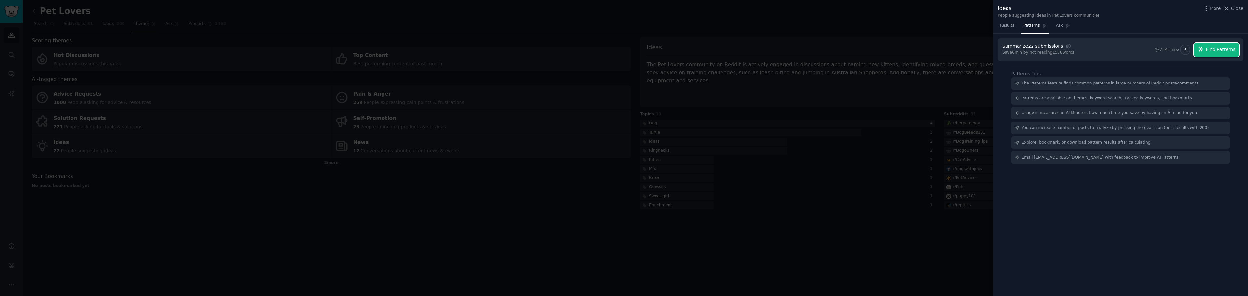
click at [1203, 56] on button "Find Patterns" at bounding box center [1216, 50] width 45 height 14
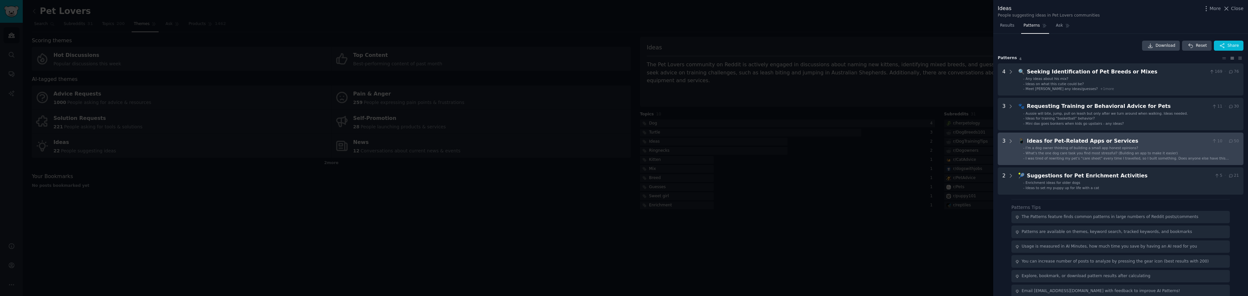
click at [1079, 147] on span "I’m a dog owner thinking of building a small app honest opinions?" at bounding box center [1082, 148] width 113 height 4
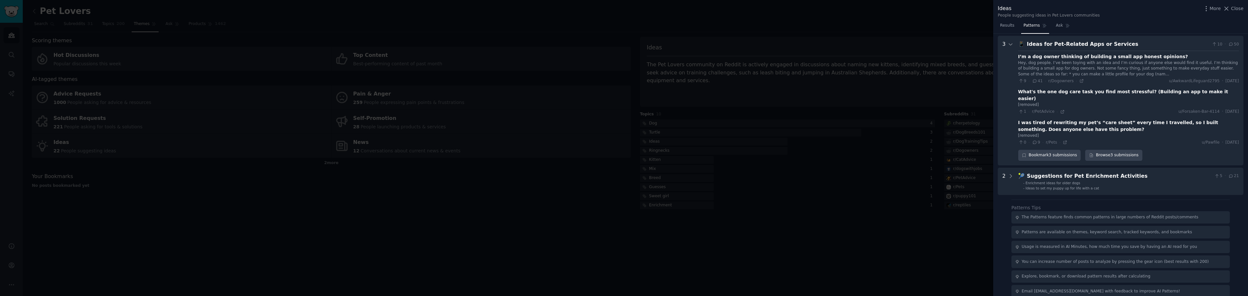
scroll to position [98, 0]
click at [1034, 79] on icon at bounding box center [1035, 79] width 6 height 5
click at [1037, 71] on div "Hey, dog people. I’ve been toying with an idea and I’m curious if anyone else w…" at bounding box center [1128, 67] width 221 height 17
click at [1036, 58] on div "I’m a dog owner thinking of building a small app honest opinions?" at bounding box center [1103, 55] width 170 height 7
click at [1035, 61] on div "Hey, dog people. I’ve been toying with an idea and I’m curious if anyone else w…" at bounding box center [1128, 67] width 221 height 17
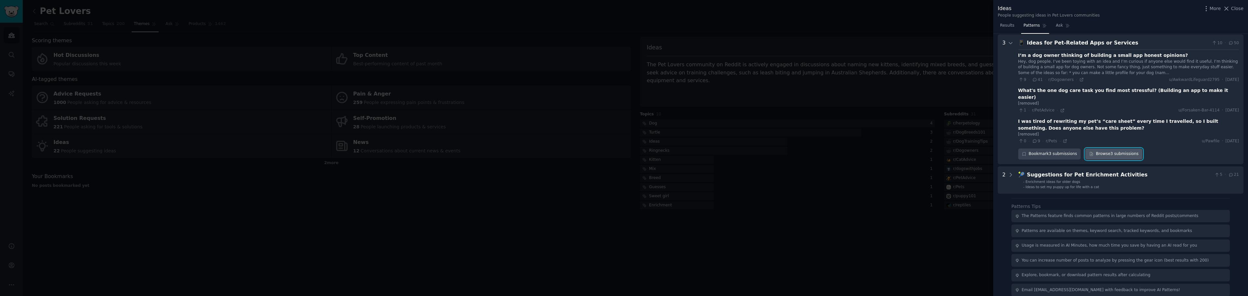
click at [1097, 149] on link "Browse 3 submissions" at bounding box center [1113, 154] width 57 height 11
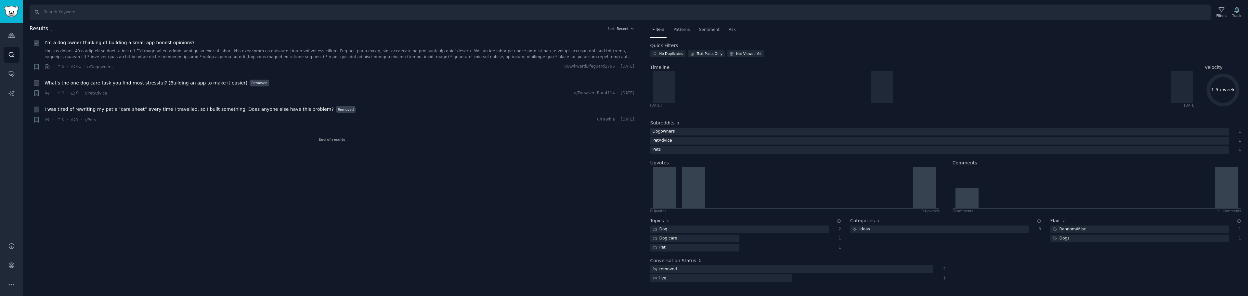
click at [91, 43] on span "I’m a dog owner thinking of building a small app honest opinions?" at bounding box center [120, 42] width 150 height 7
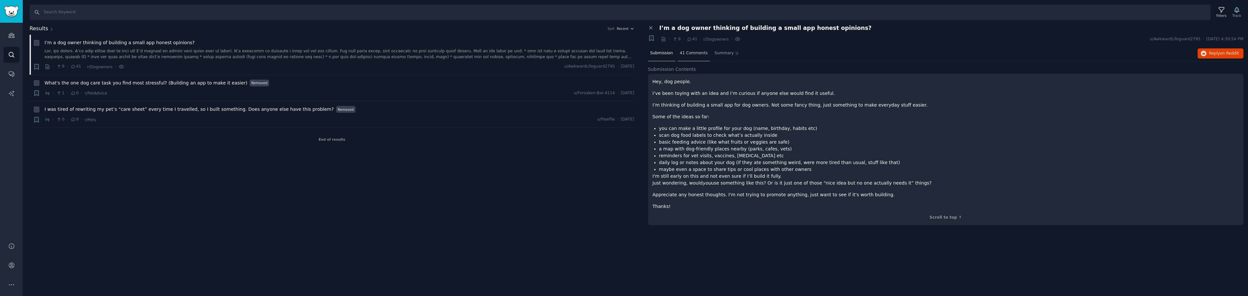
click at [685, 54] on span "41 Comments" at bounding box center [694, 53] width 28 height 6
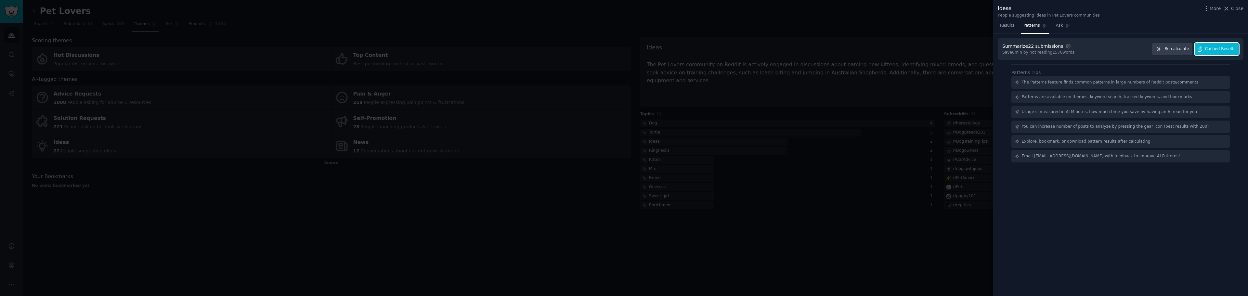
click at [1217, 52] on span "Cached Results" at bounding box center [1220, 49] width 31 height 6
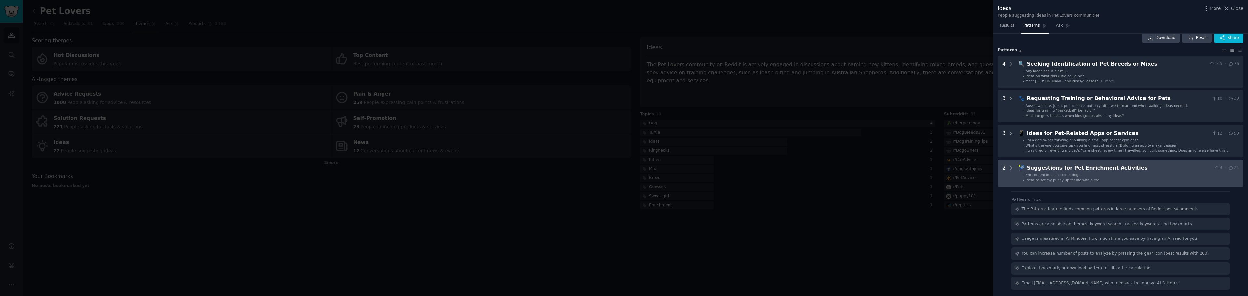
click at [1010, 170] on icon at bounding box center [1011, 168] width 6 height 6
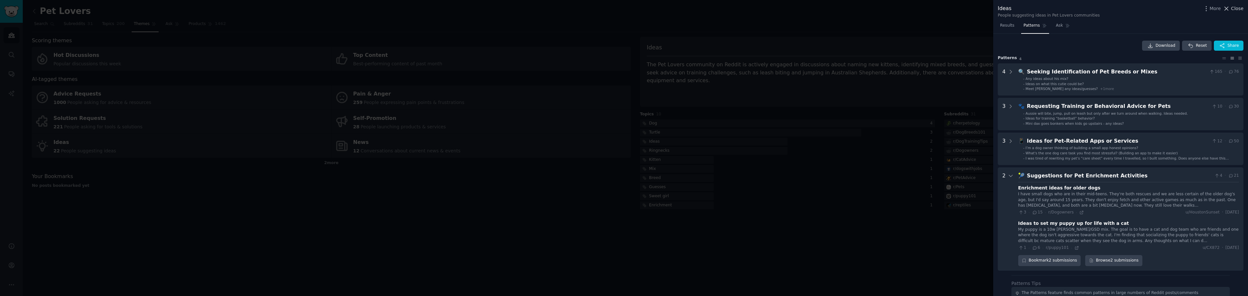
click at [1232, 9] on button "Close" at bounding box center [1233, 8] width 20 height 7
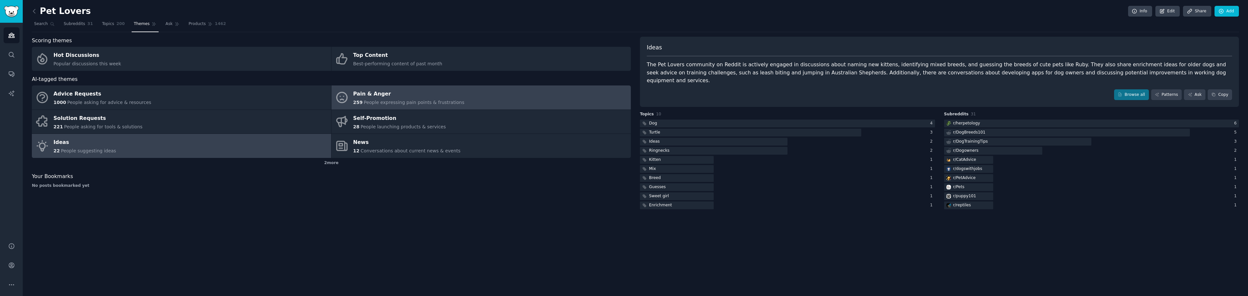
click at [370, 100] on span "People expressing pain points & frustrations" at bounding box center [414, 102] width 101 height 5
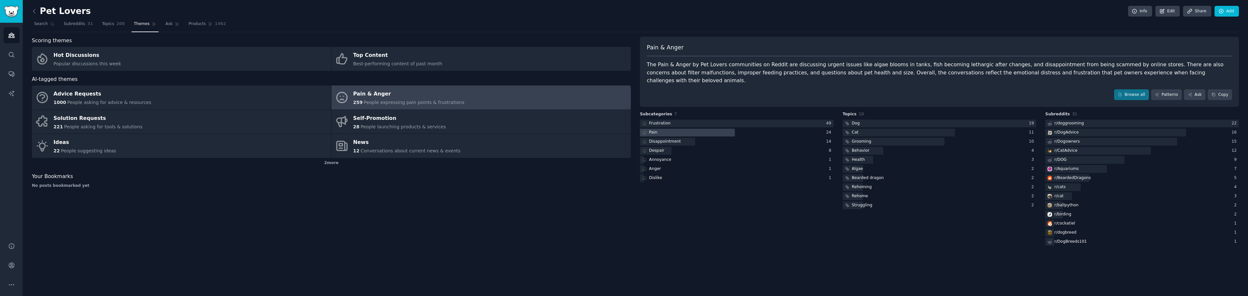
click at [726, 129] on div at bounding box center [687, 133] width 95 height 8
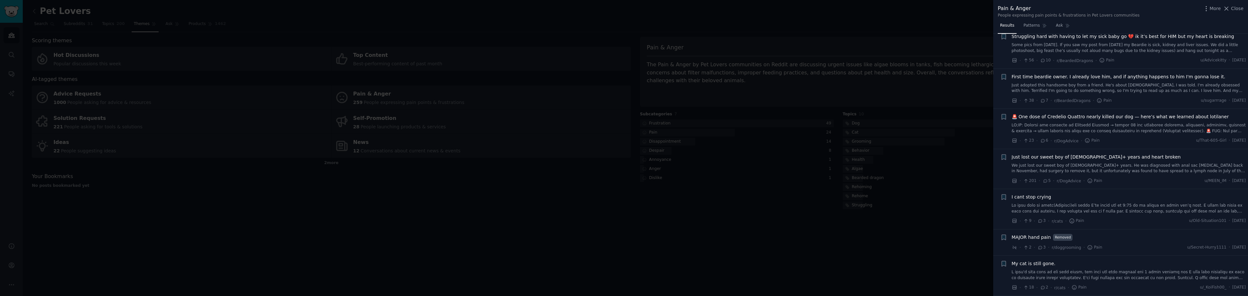
scroll to position [353, 0]
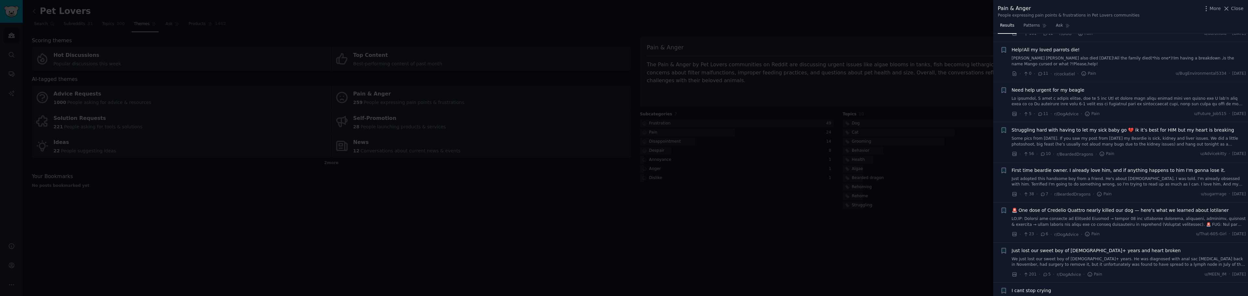
click at [19, 12] on div at bounding box center [624, 148] width 1248 height 296
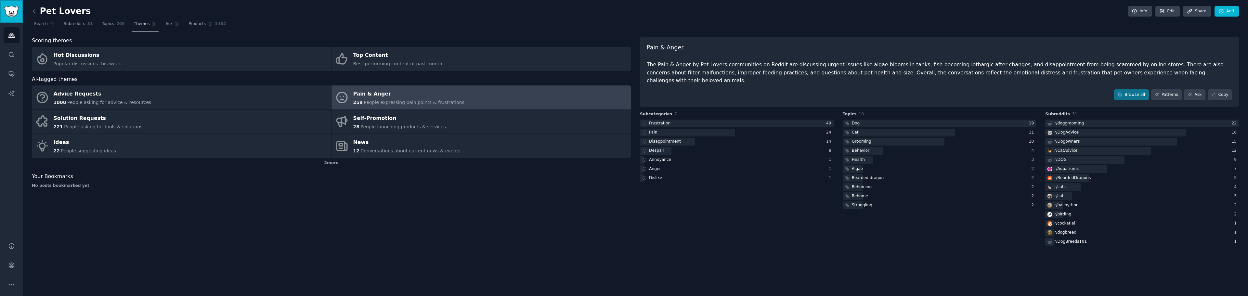
click at [17, 14] on img "Sidebar" at bounding box center [11, 11] width 15 height 11
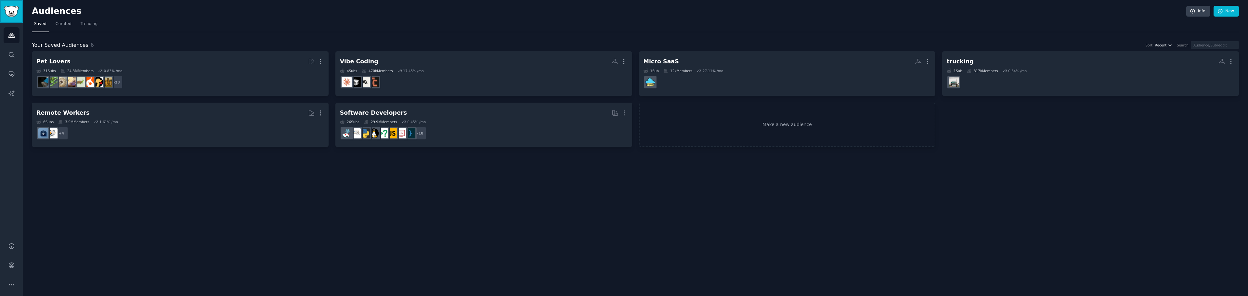
click at [17, 14] on img "Sidebar" at bounding box center [11, 11] width 15 height 11
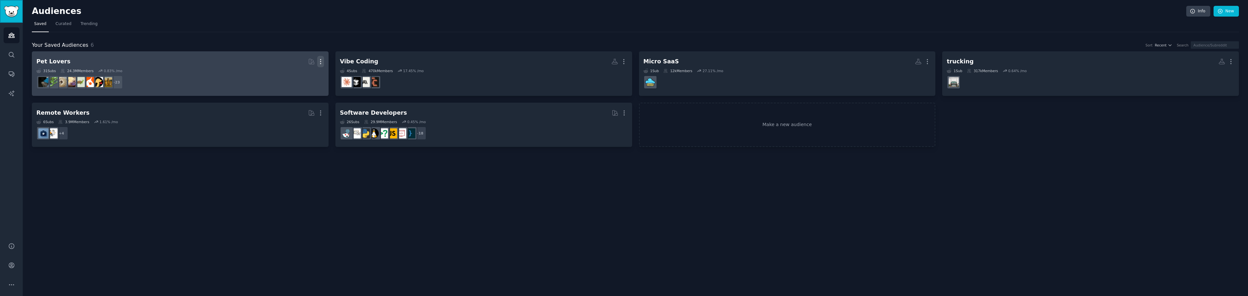
click at [322, 64] on icon "button" at bounding box center [320, 61] width 7 height 7
click at [308, 77] on p "Delete" at bounding box center [302, 75] width 15 height 7
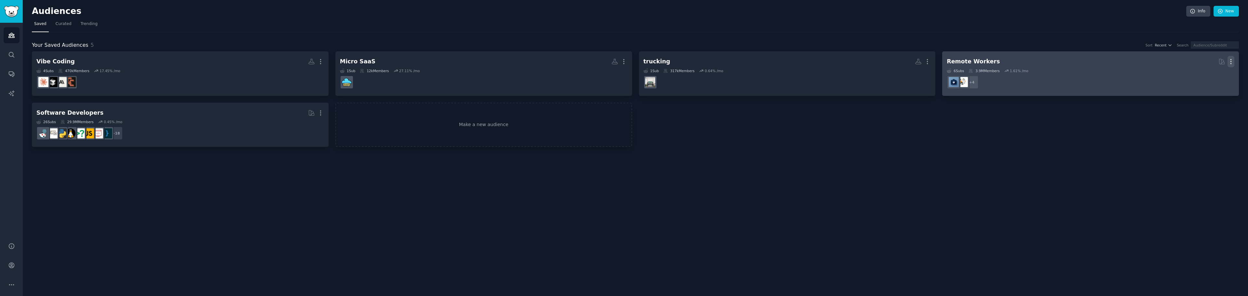
click at [1231, 63] on icon "button" at bounding box center [1231, 61] width 1 height 5
click at [1217, 75] on p "Delete" at bounding box center [1213, 75] width 15 height 7
